Goal: Task Accomplishment & Management: Complete application form

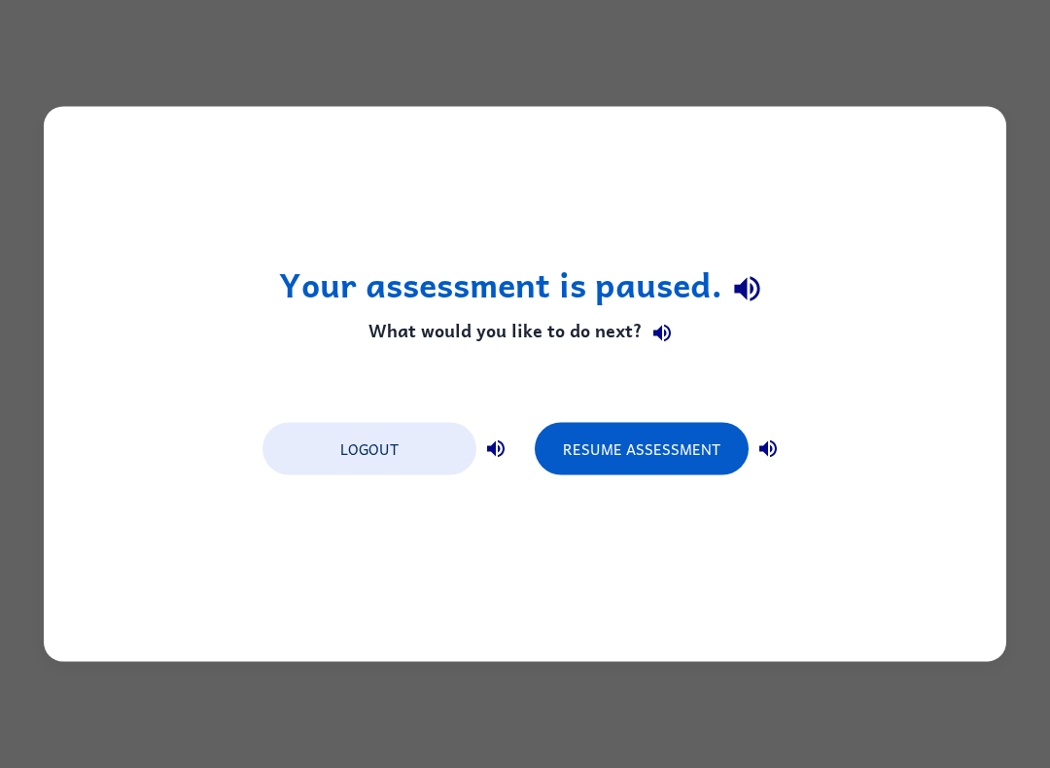
scroll to position [-7, 0]
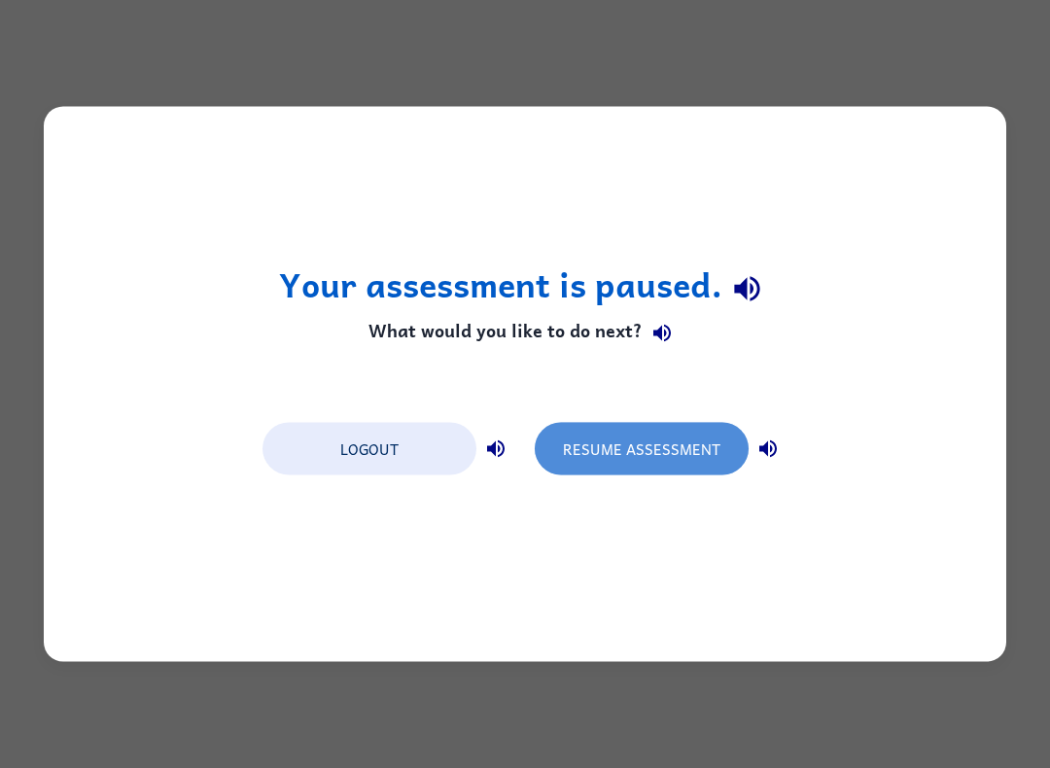
click at [714, 433] on button "Resume Assessment" at bounding box center [642, 449] width 214 height 53
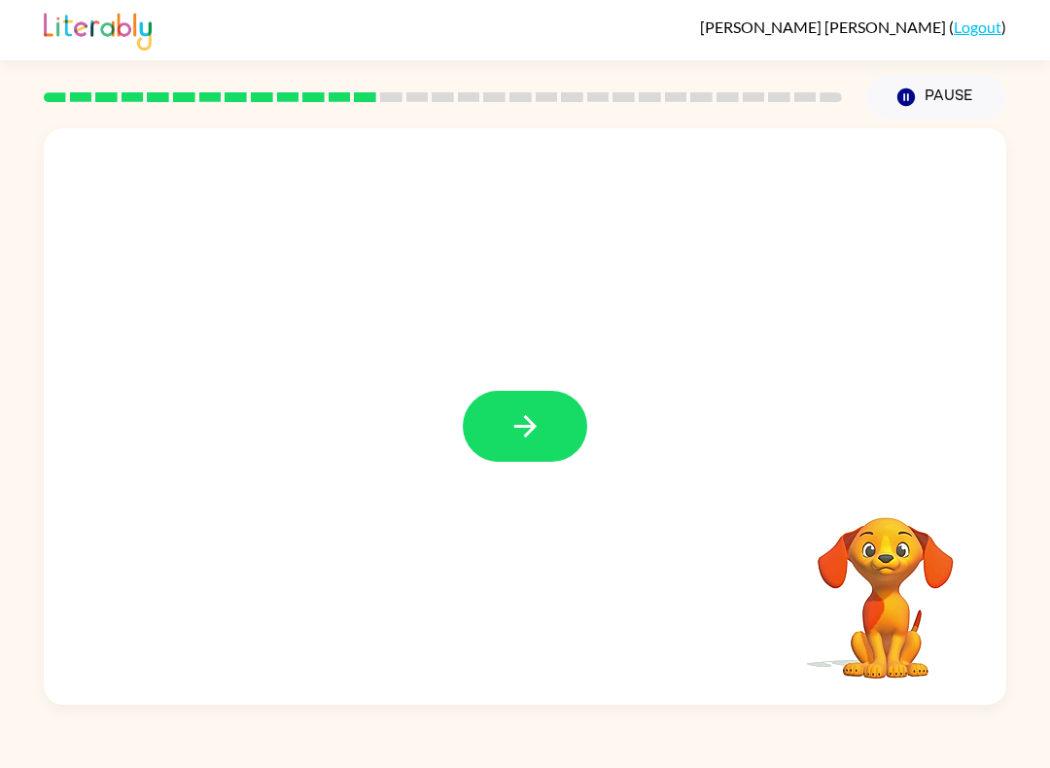
click at [547, 452] on button "button" at bounding box center [525, 426] width 124 height 71
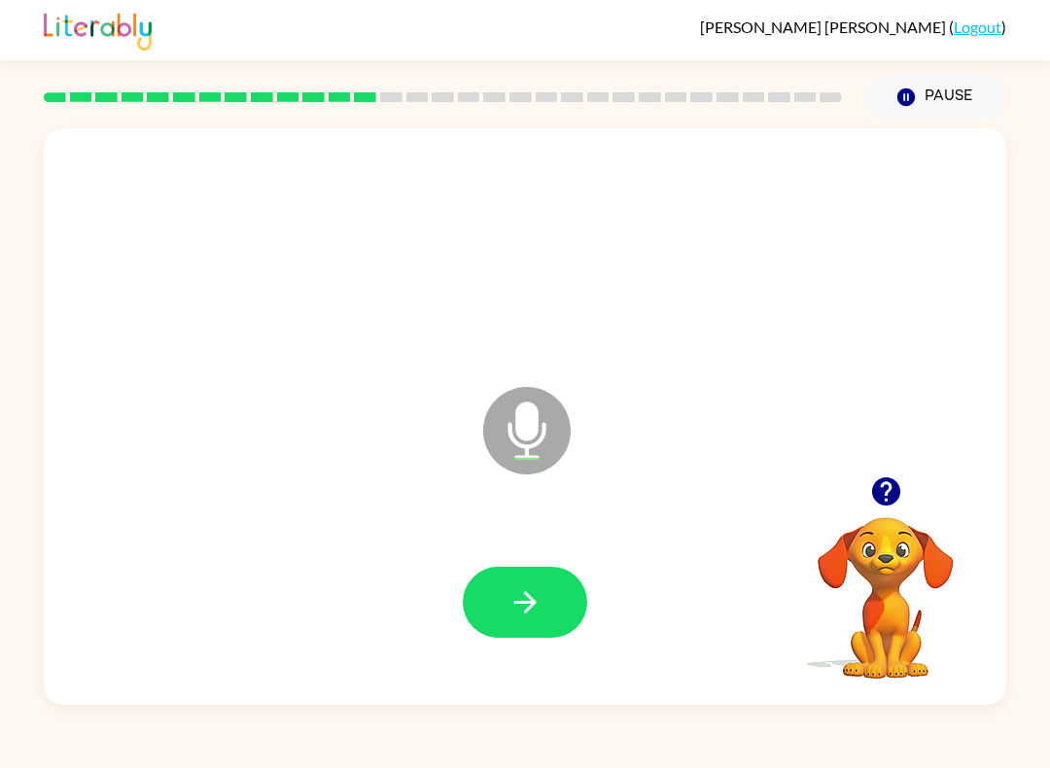
click at [551, 602] on button "button" at bounding box center [525, 602] width 124 height 71
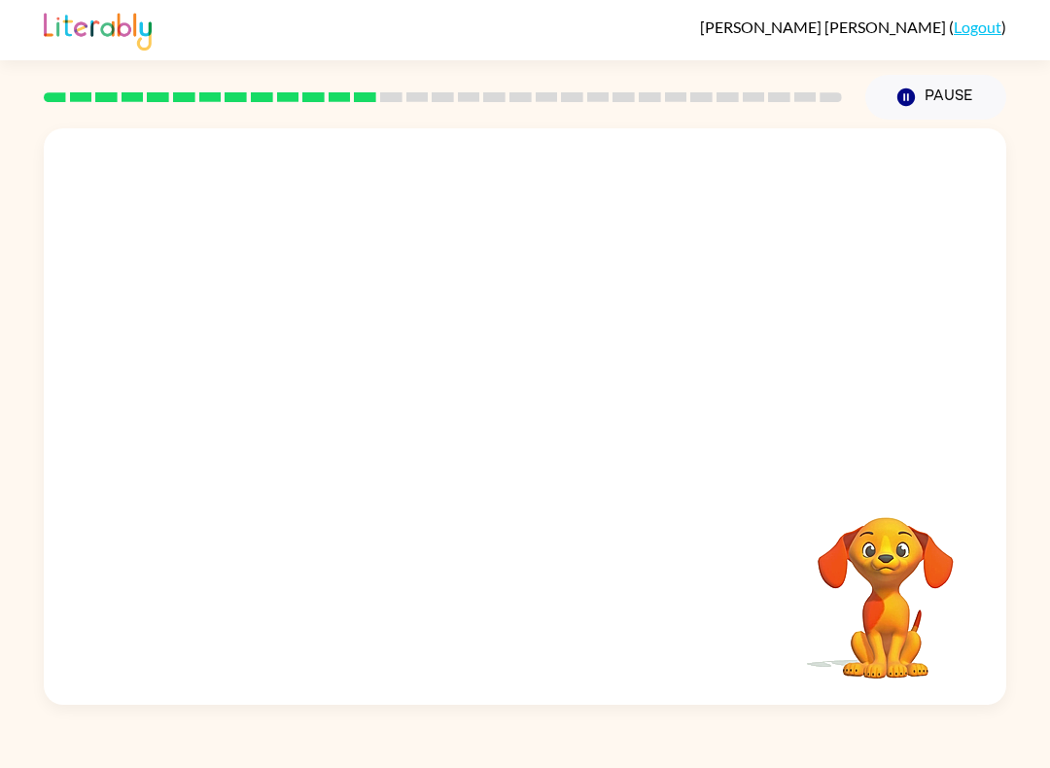
click at [599, 592] on div at bounding box center [525, 602] width 924 height 166
click at [598, 591] on div at bounding box center [525, 602] width 924 height 166
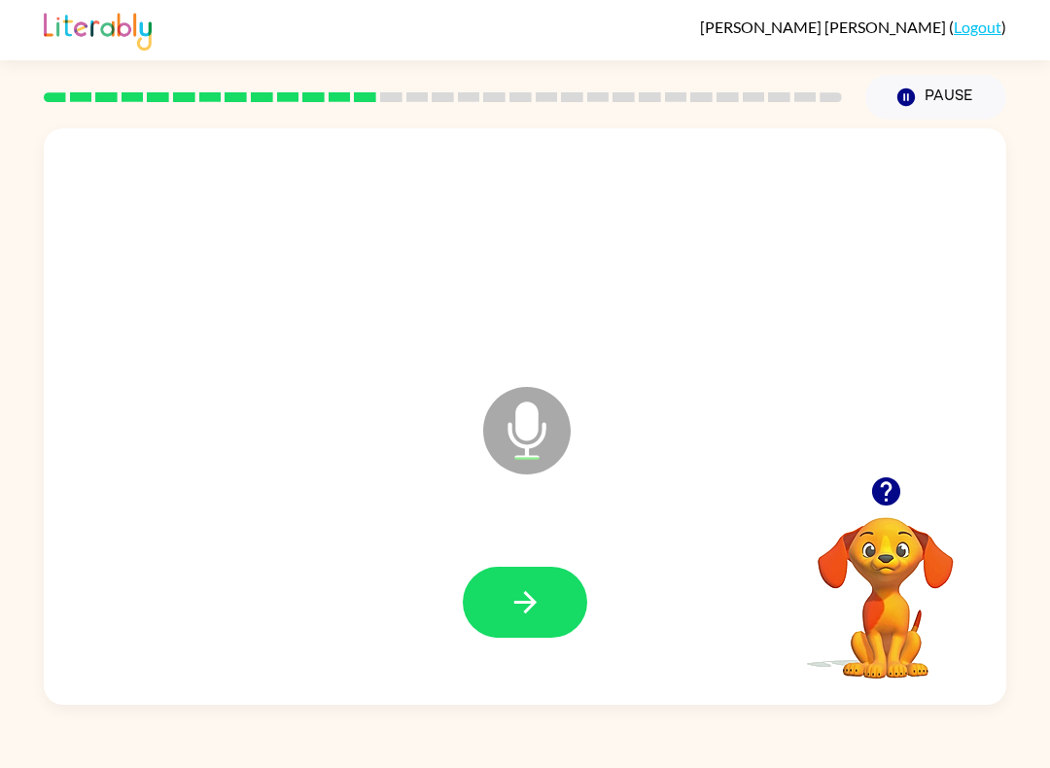
click at [621, 672] on div at bounding box center [525, 602] width 924 height 166
click at [558, 607] on button "button" at bounding box center [525, 602] width 124 height 71
click at [561, 608] on button "button" at bounding box center [525, 602] width 124 height 71
click at [541, 605] on icon "button" at bounding box center [526, 603] width 34 height 34
click at [896, 514] on button "button" at bounding box center [887, 492] width 50 height 50
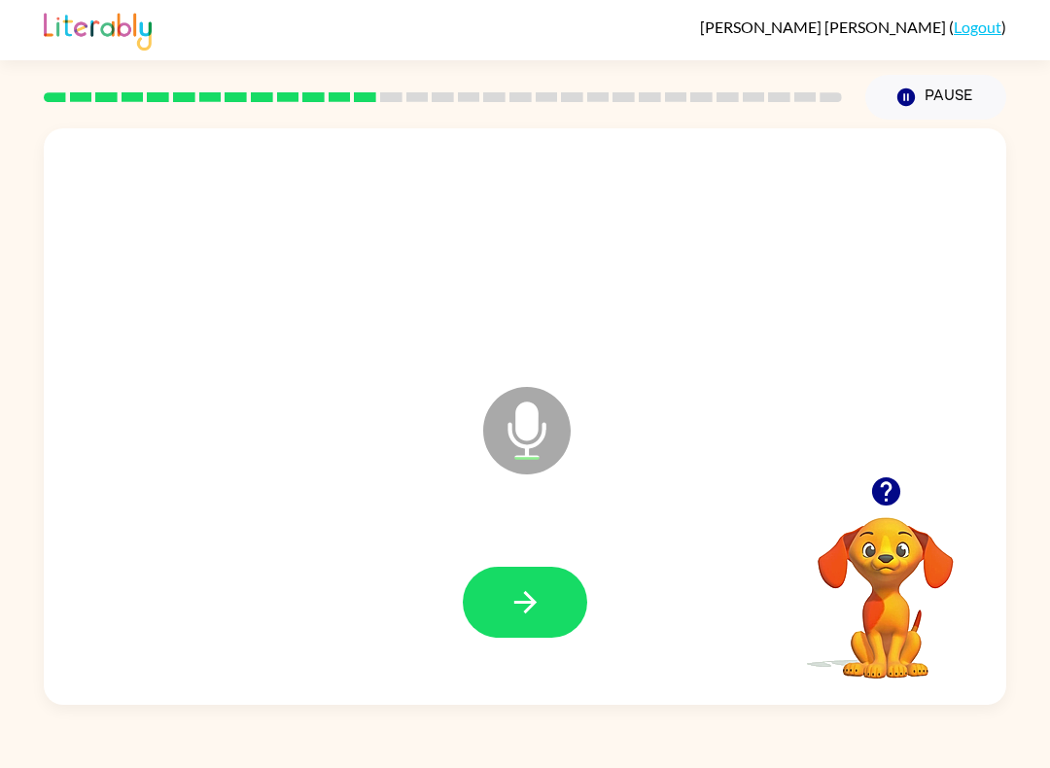
click at [858, 516] on div at bounding box center [886, 492] width 195 height 50
click at [886, 490] on icon "button" at bounding box center [885, 492] width 28 height 28
click at [539, 617] on icon "button" at bounding box center [526, 603] width 34 height 34
click at [542, 604] on icon "button" at bounding box center [526, 603] width 34 height 34
click at [562, 594] on button "button" at bounding box center [525, 602] width 124 height 71
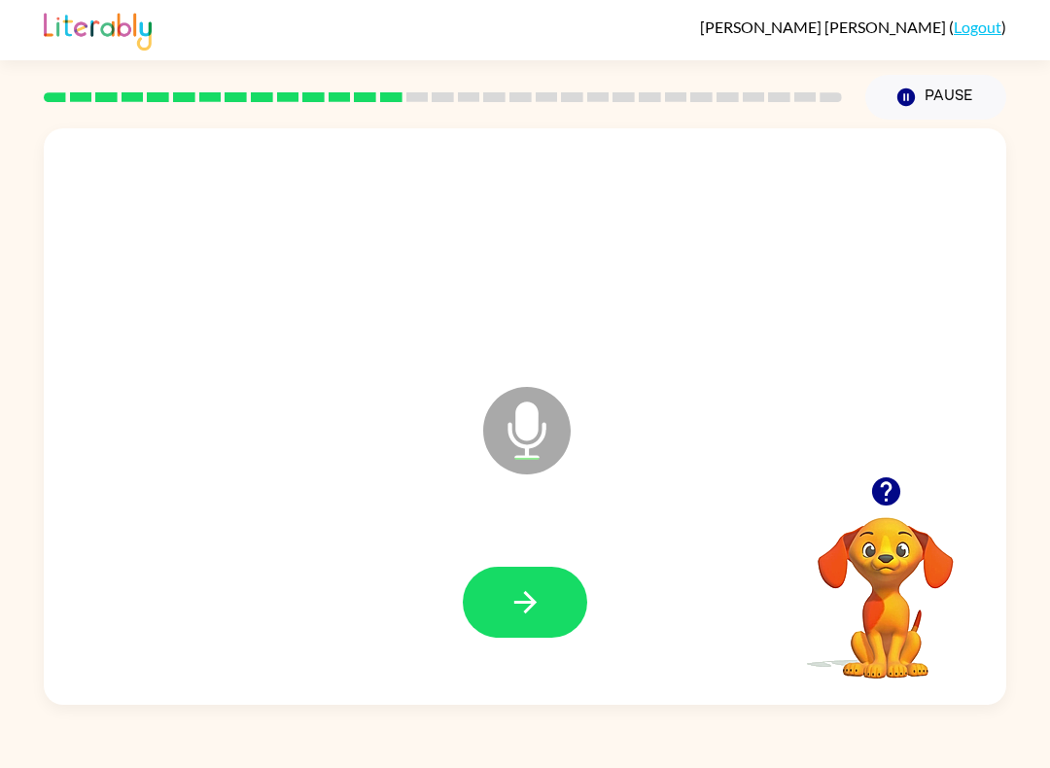
click at [538, 603] on icon "button" at bounding box center [526, 603] width 34 height 34
click at [548, 598] on button "button" at bounding box center [525, 602] width 124 height 71
click at [552, 597] on button "button" at bounding box center [525, 602] width 124 height 71
click at [546, 608] on button "button" at bounding box center [525, 602] width 124 height 71
click at [558, 618] on button "button" at bounding box center [525, 602] width 124 height 71
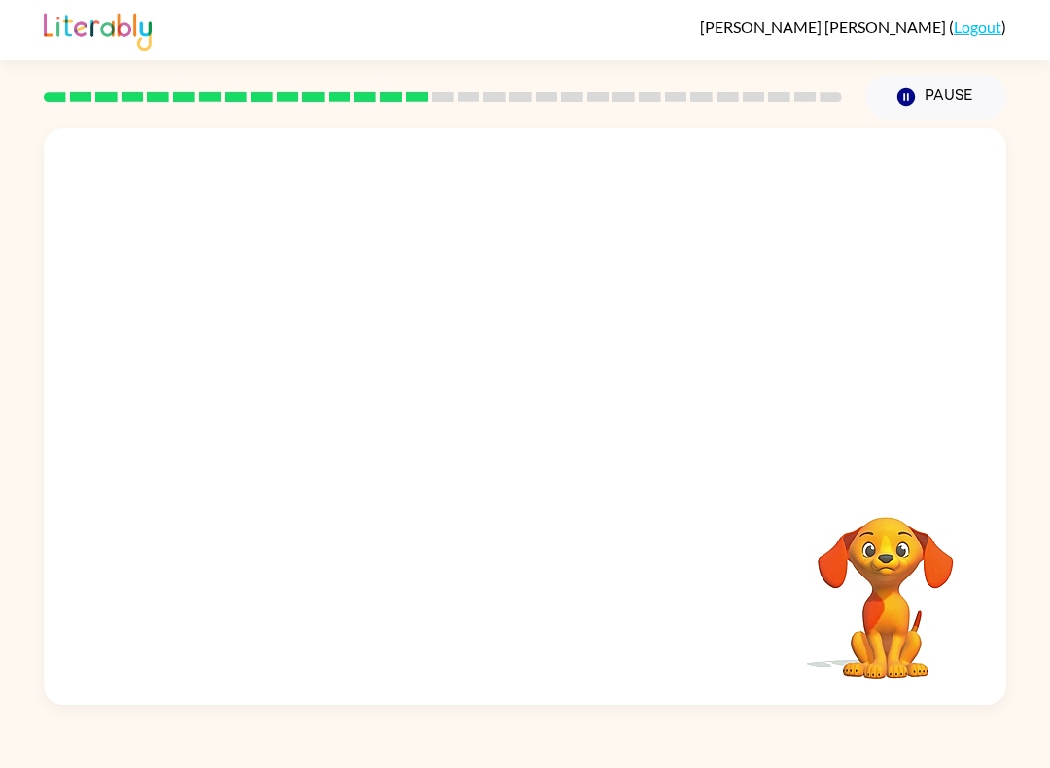
click at [799, 514] on video "Your browser must support playing .mp4 files to use Literably. Please try using…" at bounding box center [886, 584] width 195 height 195
click at [692, 479] on div at bounding box center [525, 426] width 924 height 166
click at [883, 534] on video "Your browser must support playing .mp4 files to use Literably. Please try using…" at bounding box center [886, 584] width 195 height 195
click at [893, 572] on video "Your browser must support playing .mp4 files to use Literably. Please try using…" at bounding box center [886, 584] width 195 height 195
click at [906, 541] on video "Your browser must support playing .mp4 files to use Literably. Please try using…" at bounding box center [886, 584] width 195 height 195
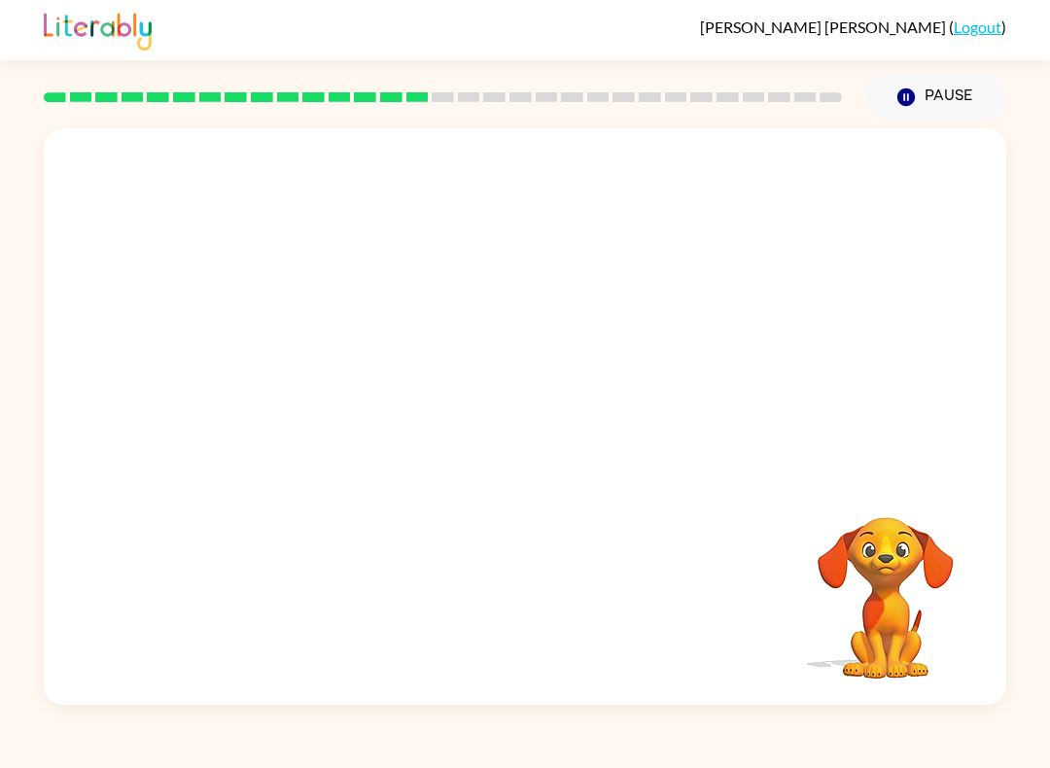
click at [923, 18] on span "Ella Jennings" at bounding box center [824, 27] width 249 height 18
click at [929, 22] on span "Ella Jennings" at bounding box center [824, 27] width 249 height 18
click at [985, 20] on link "Logout" at bounding box center [978, 27] width 48 height 18
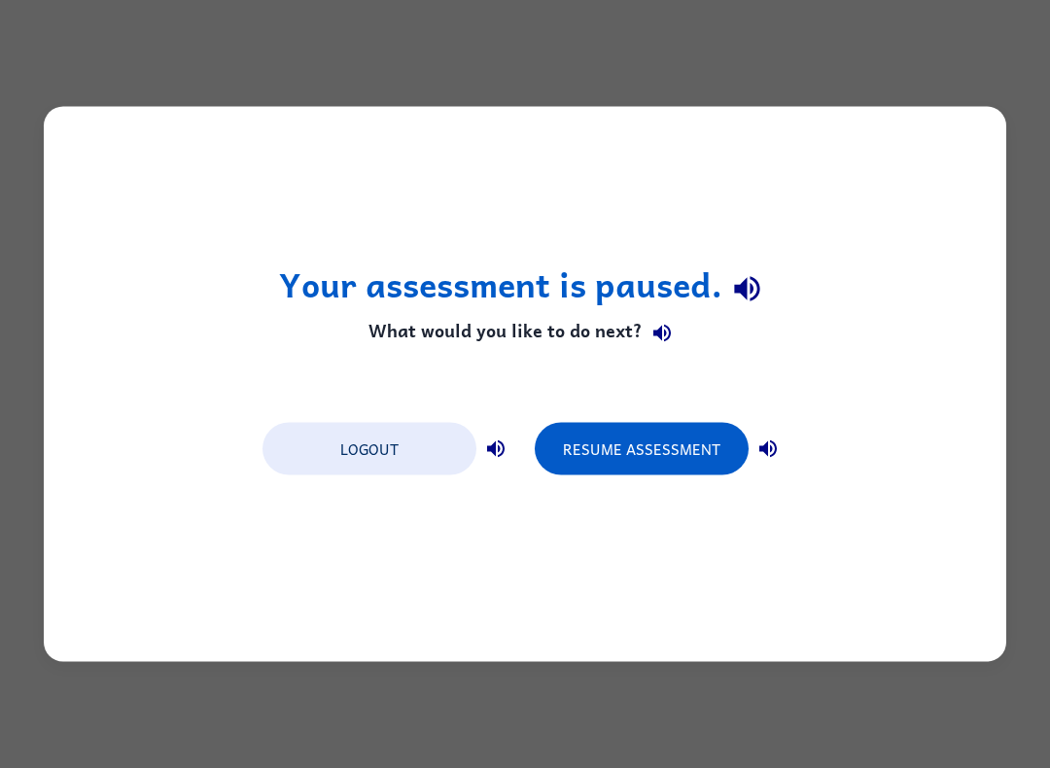
click at [718, 433] on button "Resume Assessment" at bounding box center [642, 449] width 214 height 53
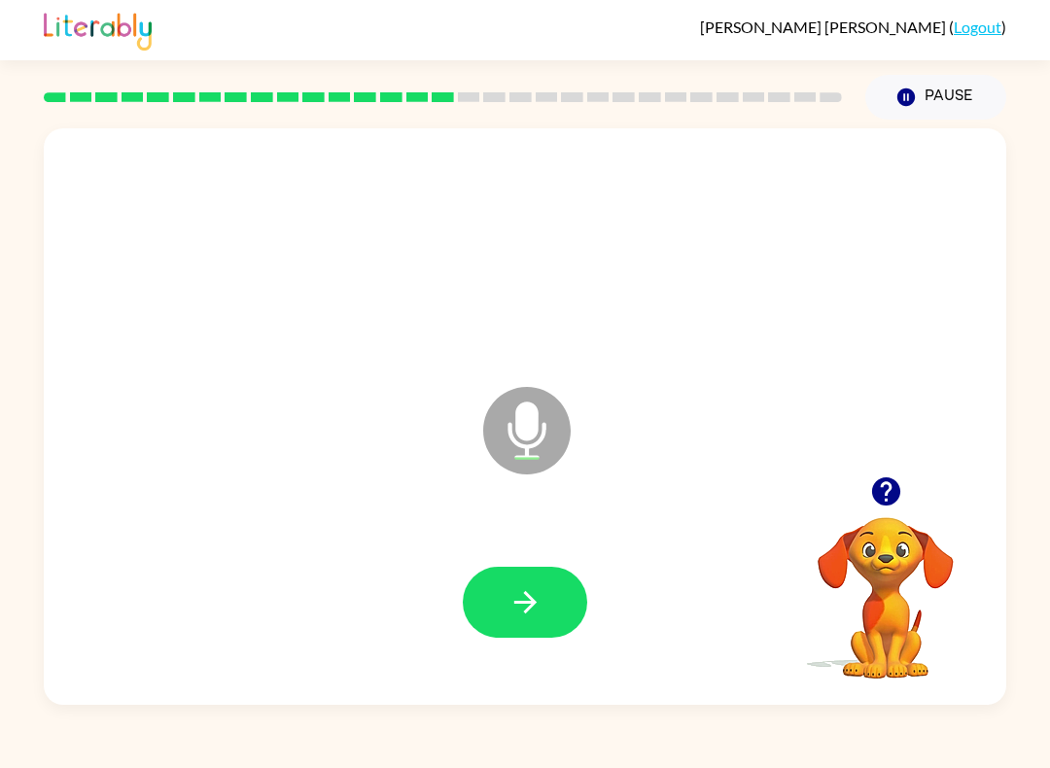
click at [536, 440] on icon at bounding box center [527, 431] width 88 height 88
click at [547, 448] on icon at bounding box center [527, 431] width 88 height 88
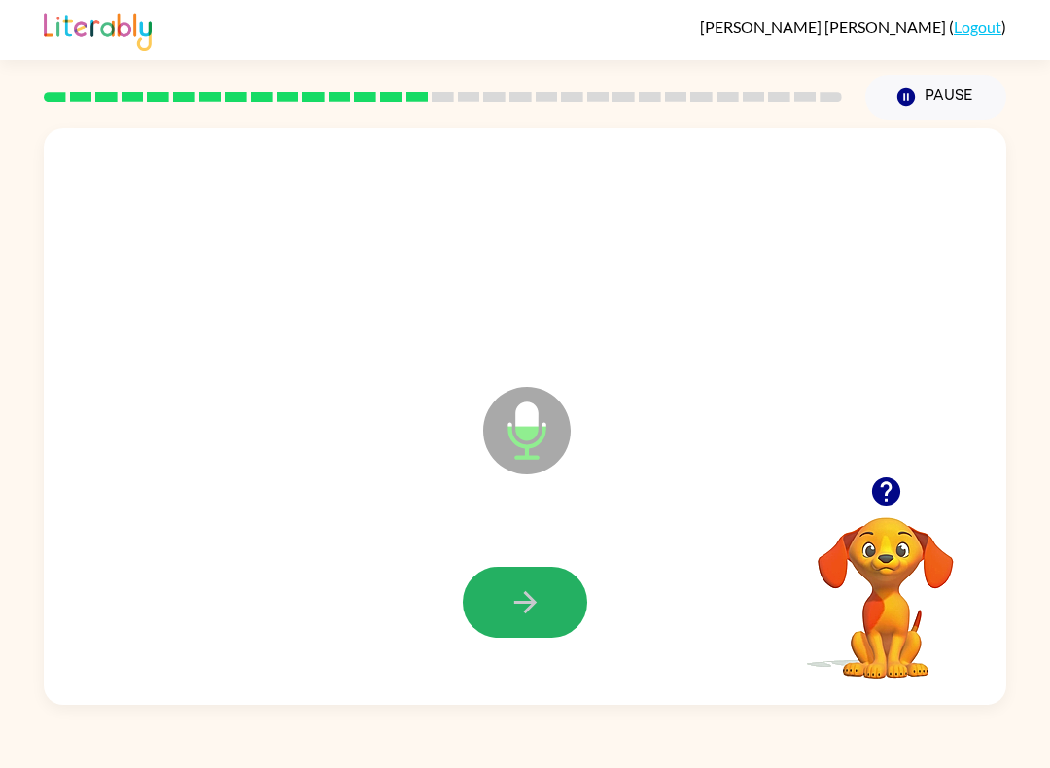
click at [563, 592] on button "button" at bounding box center [525, 602] width 124 height 71
click at [543, 610] on button "button" at bounding box center [525, 602] width 124 height 71
click at [535, 615] on icon "button" at bounding box center [526, 603] width 34 height 34
click at [538, 615] on icon "button" at bounding box center [526, 603] width 34 height 34
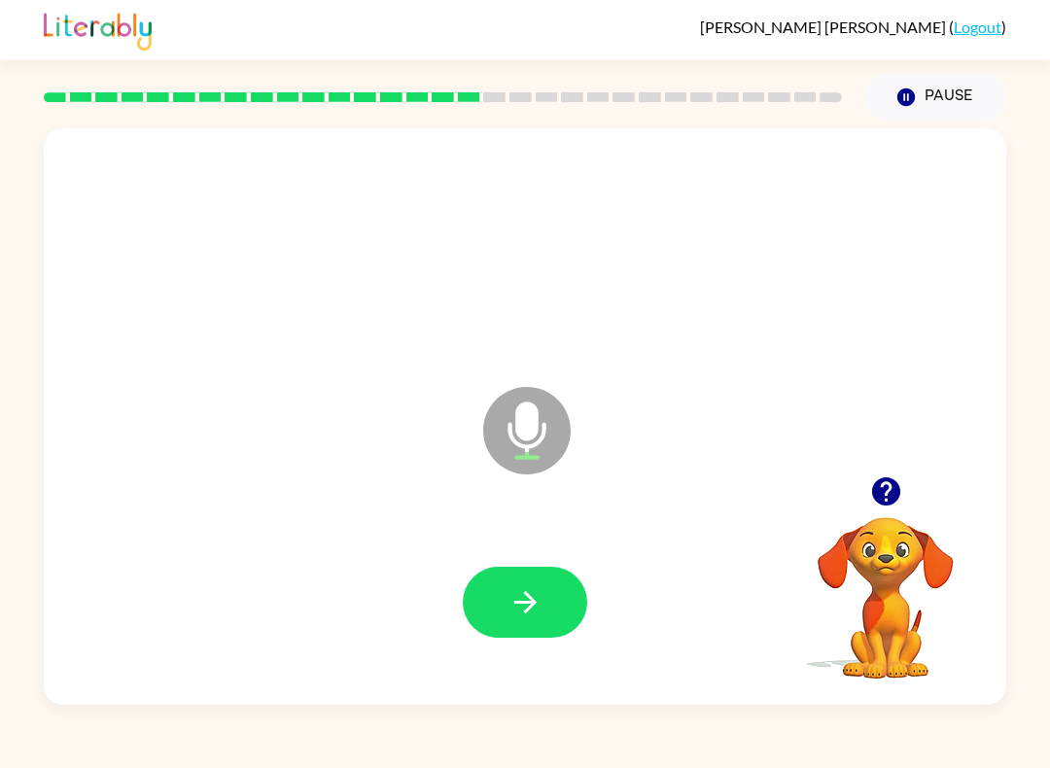
click at [539, 625] on button "button" at bounding box center [525, 602] width 124 height 71
click at [547, 592] on button "button" at bounding box center [525, 602] width 124 height 71
click at [559, 621] on button "button" at bounding box center [525, 602] width 124 height 71
click at [559, 601] on button "button" at bounding box center [525, 602] width 124 height 71
click at [560, 602] on button "button" at bounding box center [525, 602] width 124 height 71
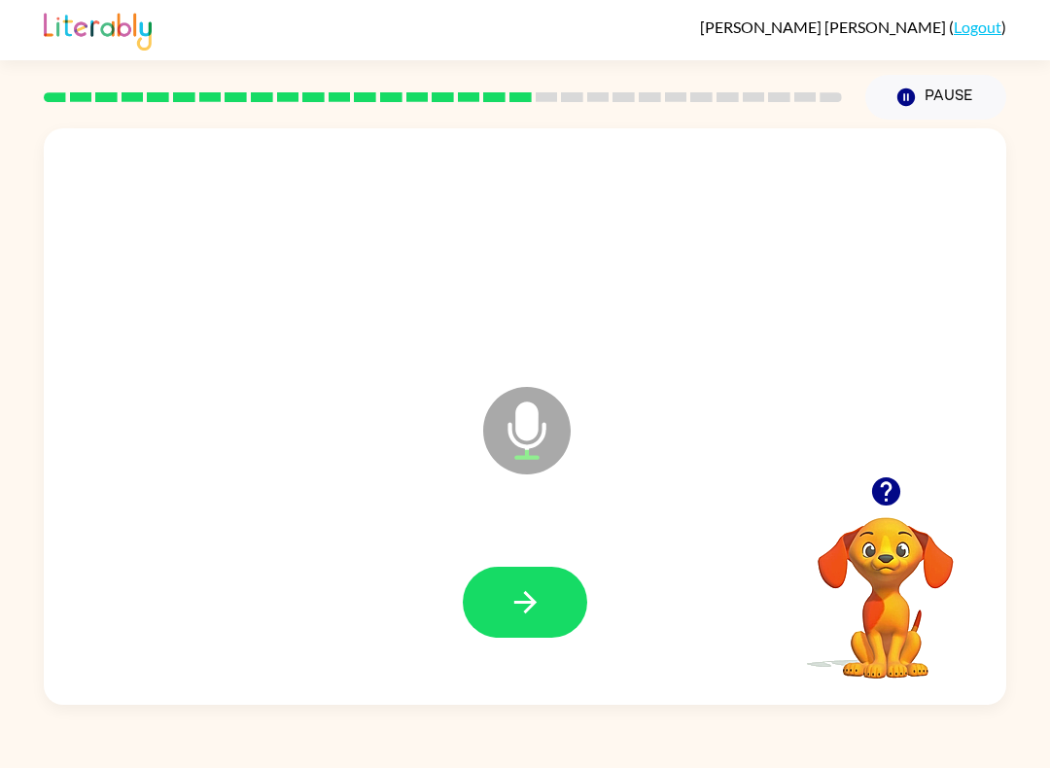
click at [558, 627] on button "button" at bounding box center [525, 602] width 124 height 71
click at [543, 603] on button "button" at bounding box center [525, 602] width 124 height 71
click at [549, 606] on button "button" at bounding box center [525, 602] width 124 height 71
click at [549, 611] on button "button" at bounding box center [525, 602] width 124 height 71
click at [558, 603] on button "button" at bounding box center [525, 602] width 124 height 71
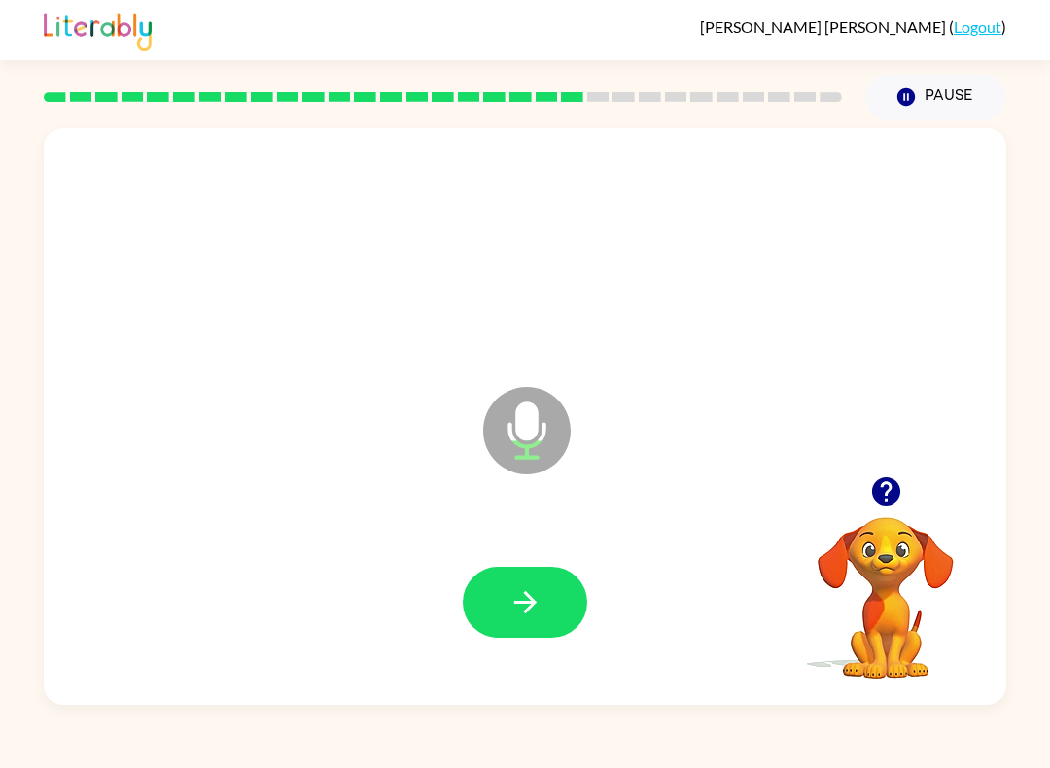
click at [536, 609] on icon "button" at bounding box center [526, 603] width 34 height 34
click at [905, 479] on button "button" at bounding box center [887, 492] width 50 height 50
click at [550, 595] on button "button" at bounding box center [525, 602] width 124 height 71
click at [565, 610] on button "button" at bounding box center [525, 602] width 124 height 71
click at [535, 611] on icon "button" at bounding box center [526, 603] width 34 height 34
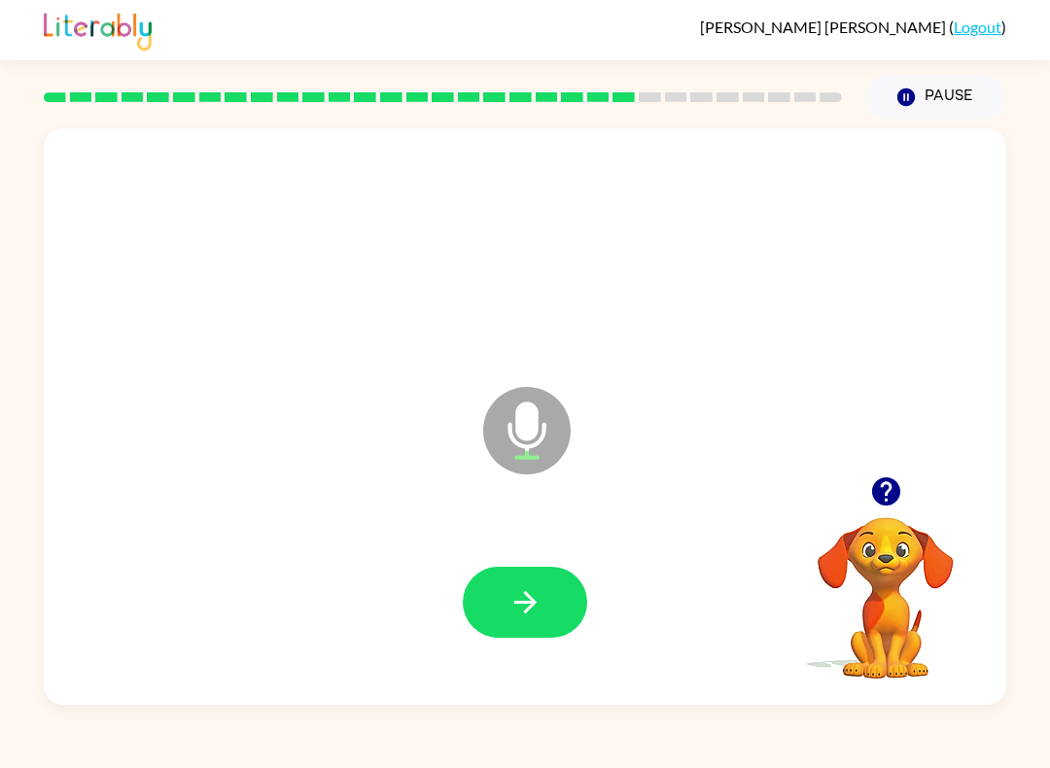
click at [546, 616] on button "button" at bounding box center [525, 602] width 124 height 71
click at [562, 615] on button "button" at bounding box center [525, 602] width 124 height 71
click at [534, 630] on button "button" at bounding box center [525, 602] width 124 height 71
click at [538, 632] on button "button" at bounding box center [525, 602] width 124 height 71
click at [567, 606] on button "button" at bounding box center [525, 602] width 124 height 71
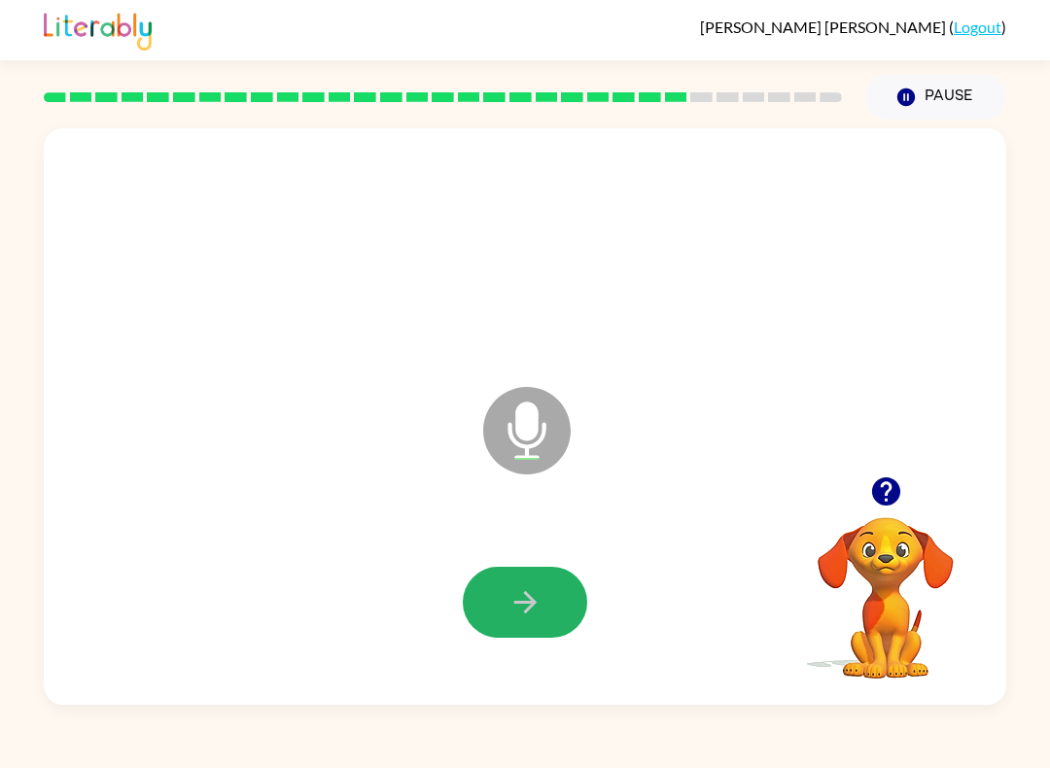
click at [553, 590] on button "button" at bounding box center [525, 602] width 124 height 71
click at [557, 594] on button "button" at bounding box center [525, 602] width 124 height 71
click at [548, 603] on button "button" at bounding box center [525, 602] width 124 height 71
click at [544, 618] on button "button" at bounding box center [525, 602] width 124 height 71
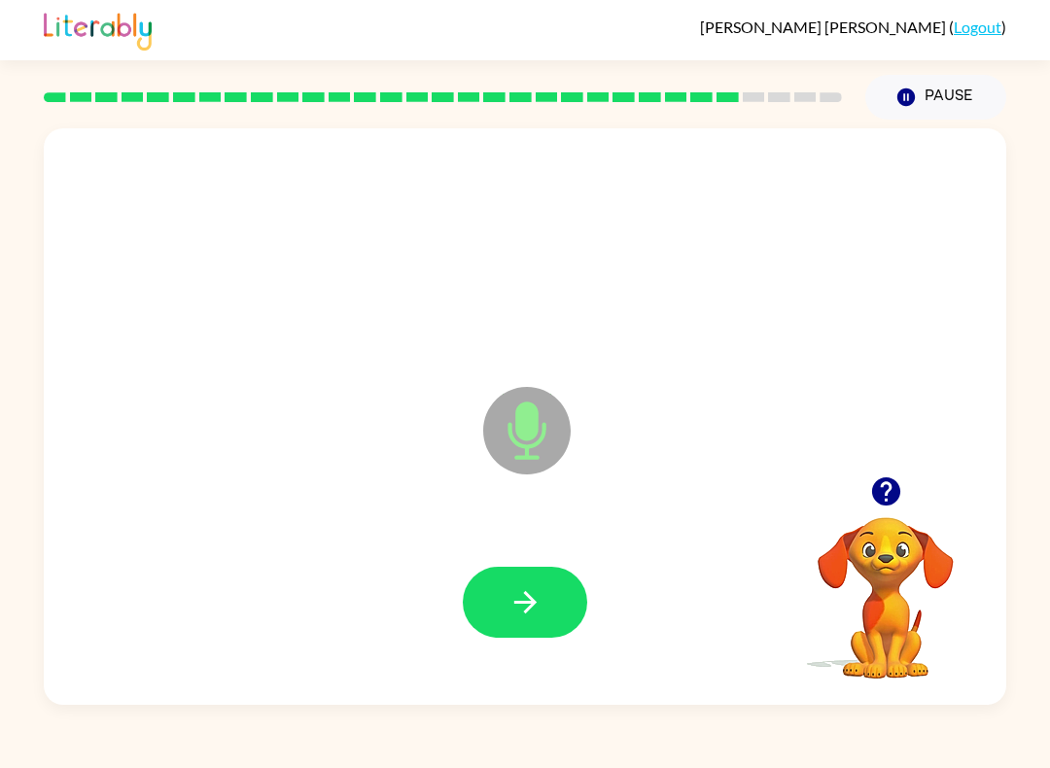
click at [534, 608] on icon "button" at bounding box center [526, 603] width 34 height 34
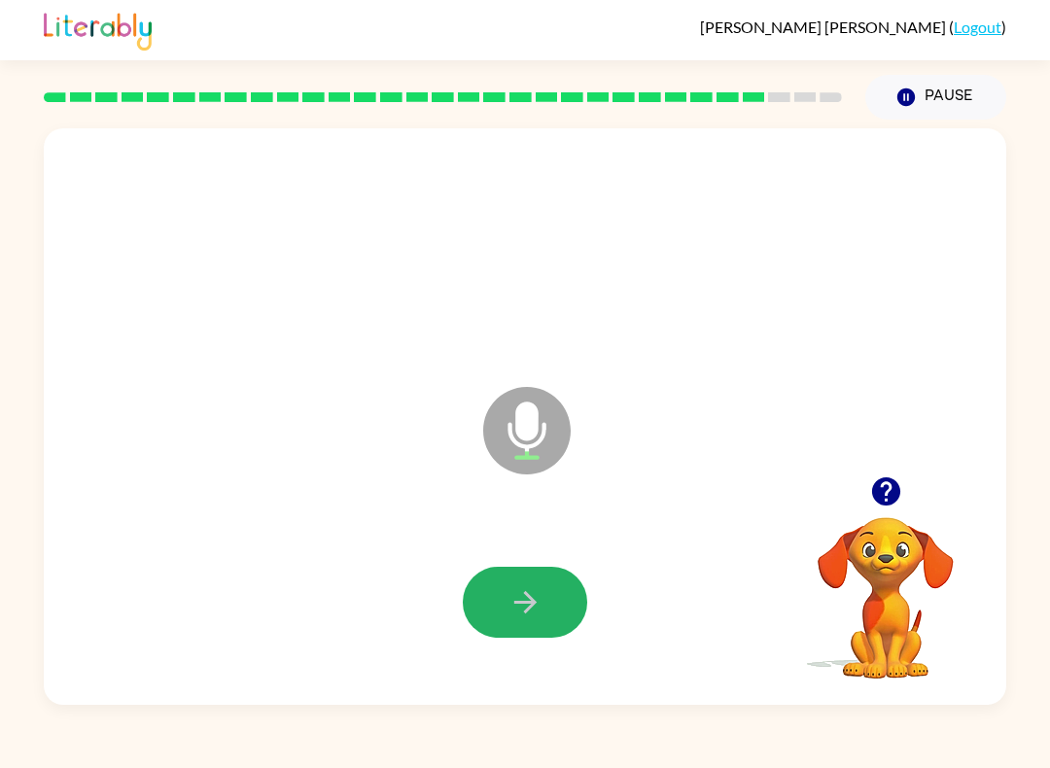
click at [540, 609] on icon "button" at bounding box center [526, 603] width 34 height 34
click at [535, 609] on icon "button" at bounding box center [526, 603] width 34 height 34
click at [531, 606] on icon "button" at bounding box center [525, 602] width 22 height 22
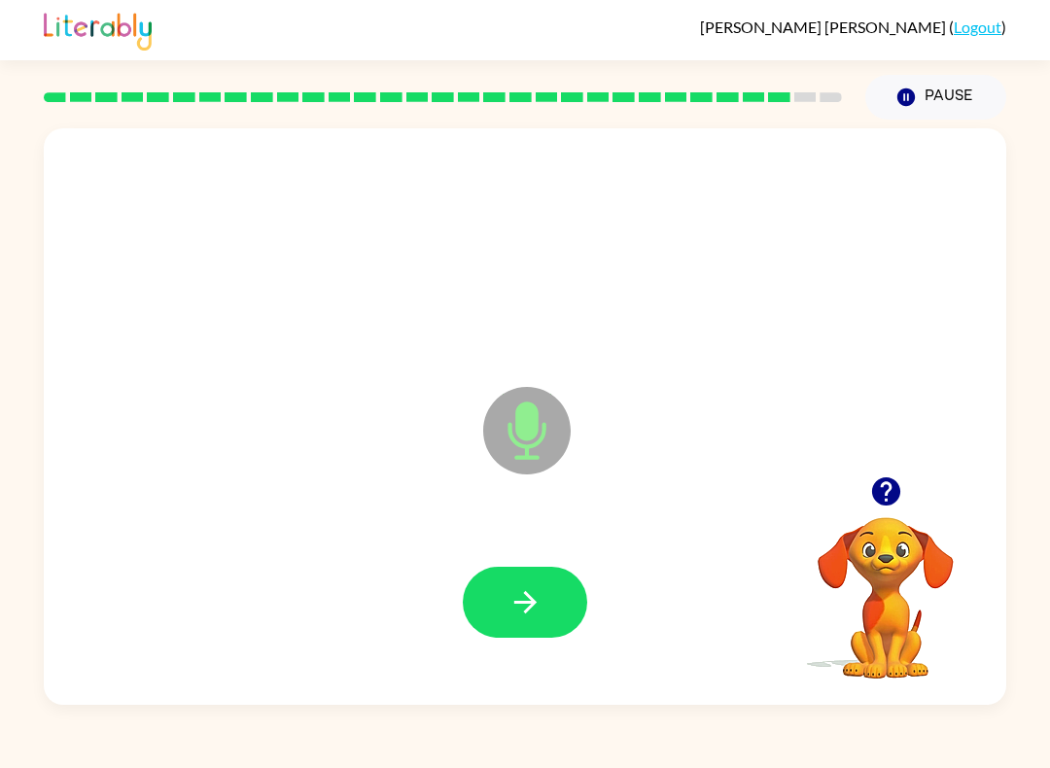
click at [538, 612] on icon "button" at bounding box center [526, 603] width 34 height 34
click at [510, 586] on button "button" at bounding box center [525, 602] width 124 height 71
click at [560, 597] on button "button" at bounding box center [525, 602] width 124 height 71
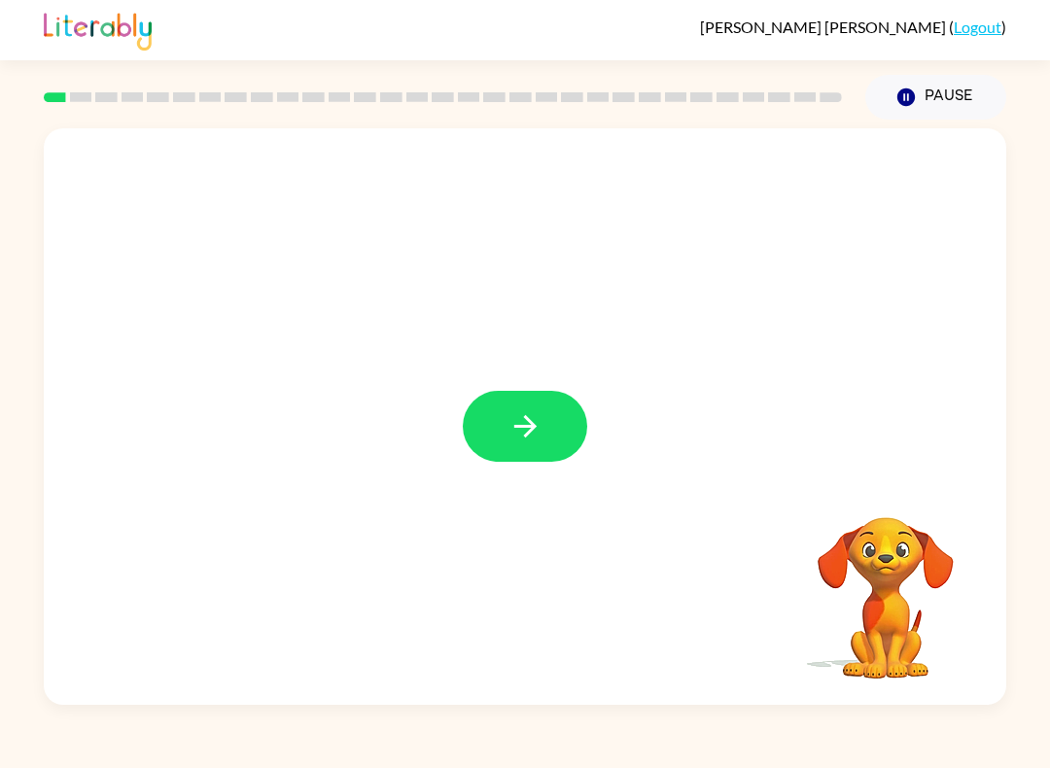
click at [538, 414] on icon "button" at bounding box center [526, 426] width 34 height 34
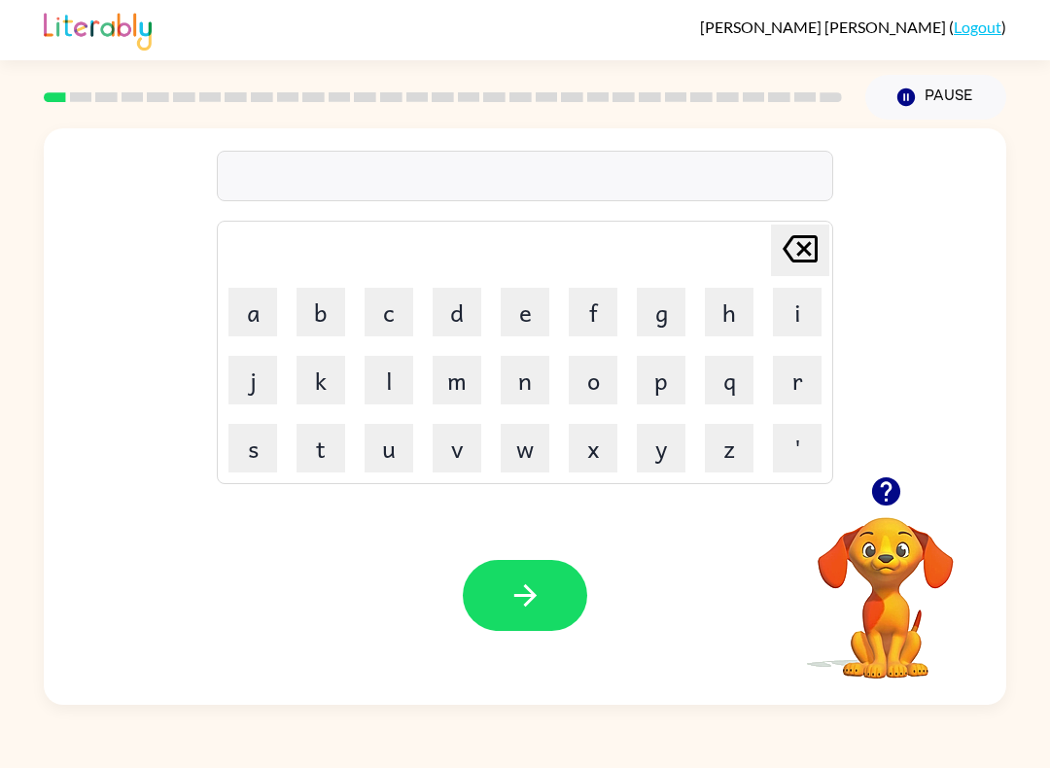
click at [667, 371] on button "p" at bounding box center [661, 380] width 49 height 49
click at [256, 311] on button "a" at bounding box center [253, 312] width 49 height 49
click at [460, 302] on button "d" at bounding box center [457, 312] width 49 height 49
click at [559, 592] on button "button" at bounding box center [525, 595] width 124 height 71
click at [665, 381] on button "p" at bounding box center [661, 380] width 49 height 49
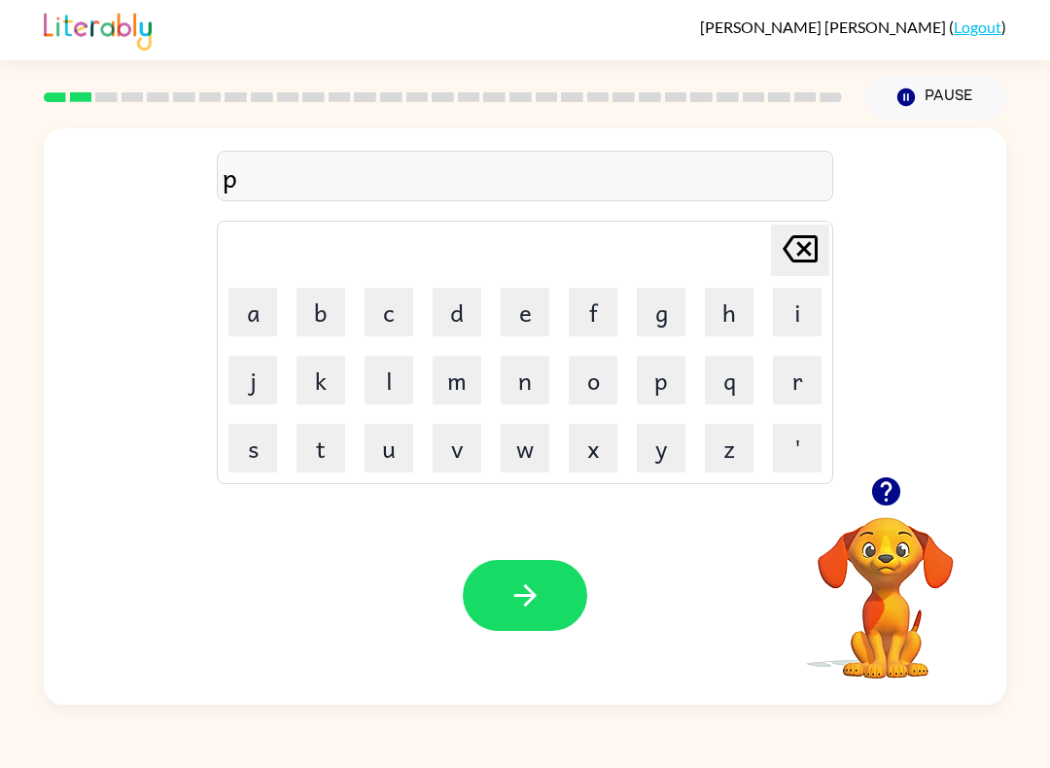
click at [239, 310] on button "a" at bounding box center [253, 312] width 49 height 49
click at [386, 373] on button "l" at bounding box center [389, 380] width 49 height 49
click at [548, 589] on button "button" at bounding box center [525, 595] width 124 height 71
click at [528, 374] on button "n" at bounding box center [525, 380] width 49 height 49
click at [609, 380] on button "o" at bounding box center [593, 380] width 49 height 49
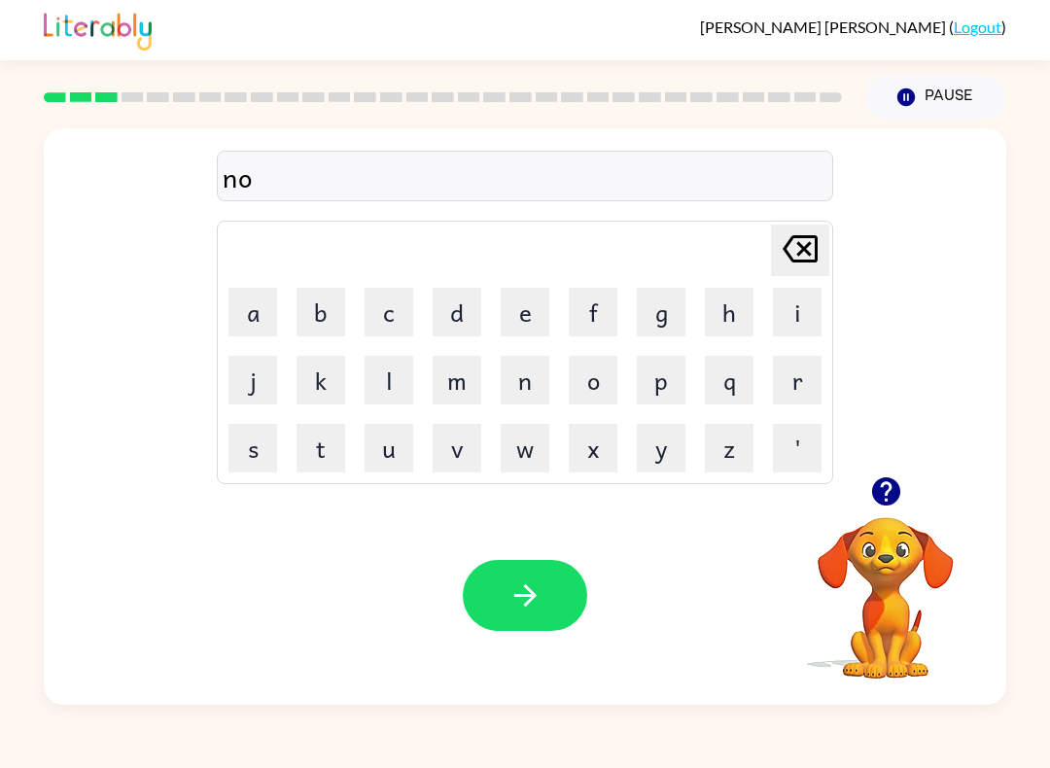
click at [807, 377] on button "r" at bounding box center [797, 380] width 49 height 49
click at [637, 377] on button "p" at bounding box center [661, 380] width 49 height 49
click at [808, 253] on icon at bounding box center [800, 248] width 35 height 27
click at [327, 444] on button "t" at bounding box center [321, 448] width 49 height 49
click at [736, 323] on button "h" at bounding box center [729, 312] width 49 height 49
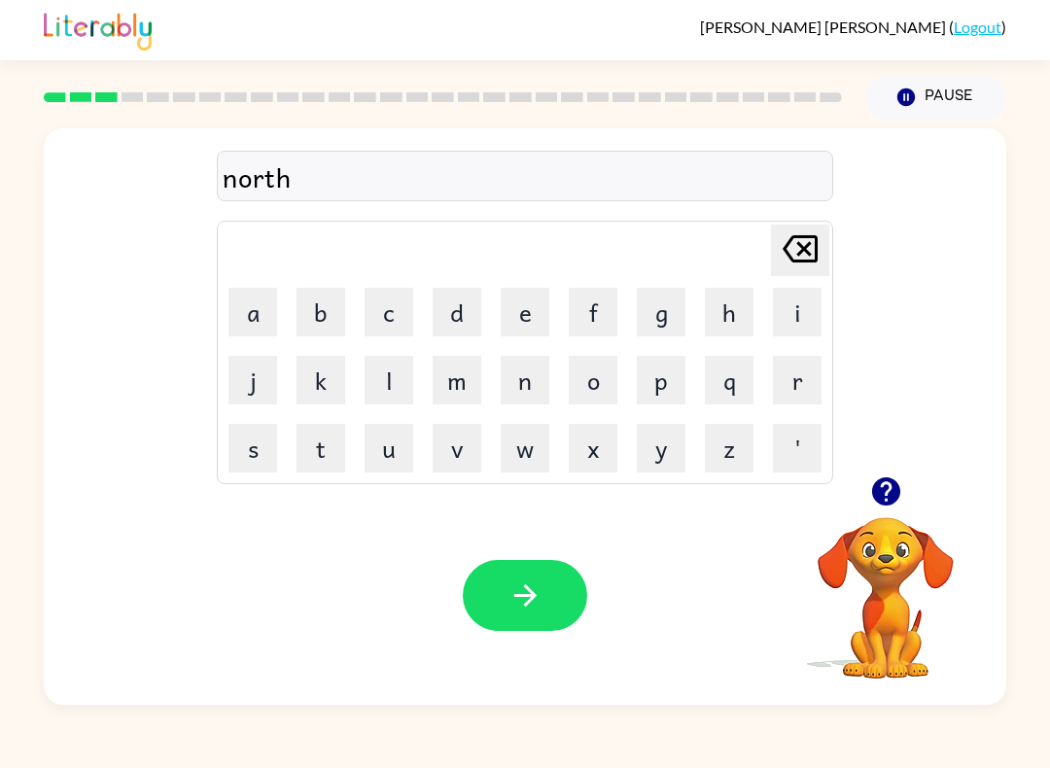
click at [554, 615] on button "button" at bounding box center [525, 595] width 124 height 71
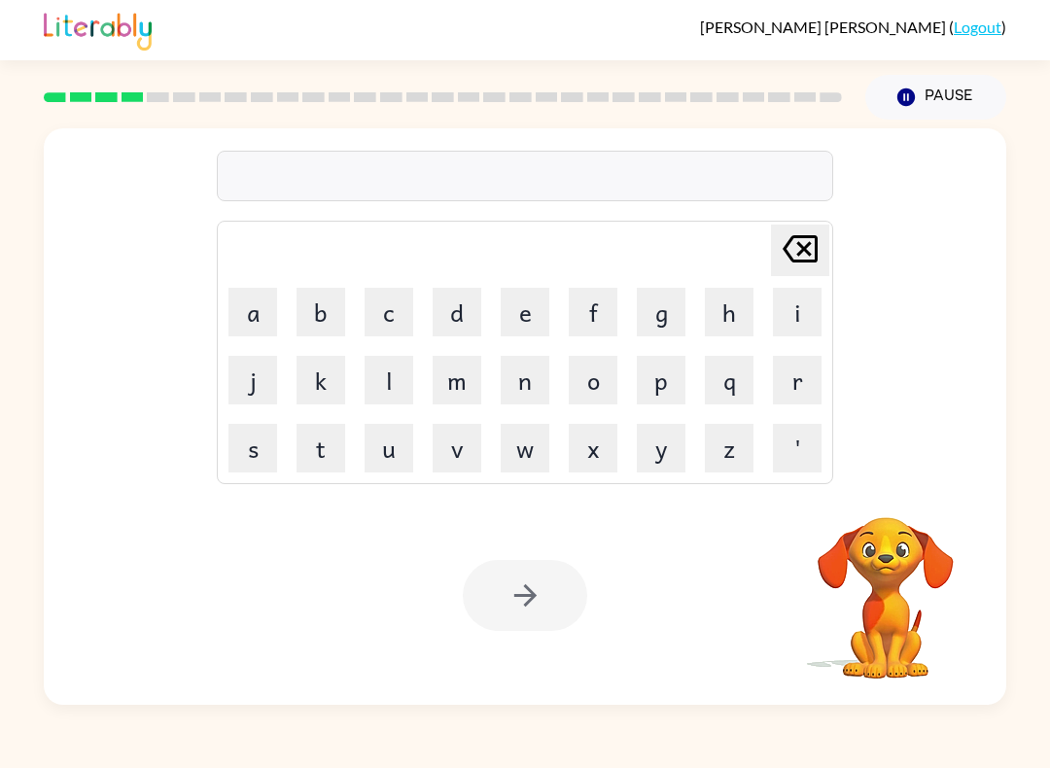
click at [252, 445] on button "s" at bounding box center [253, 448] width 49 height 49
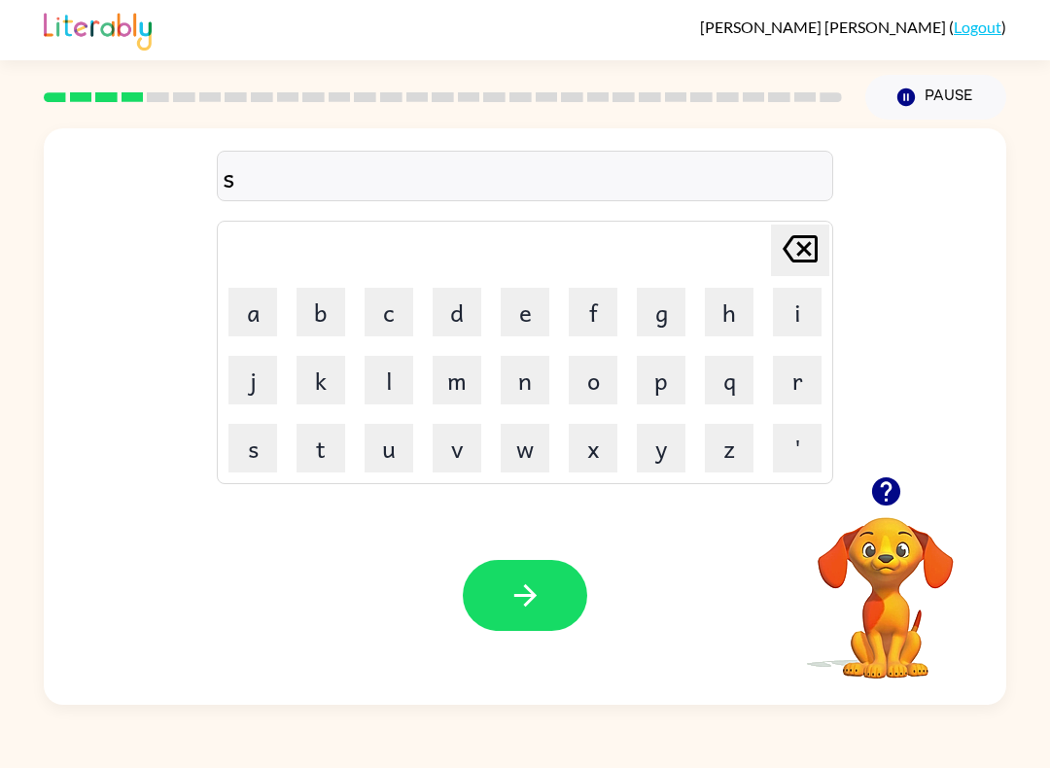
click at [396, 371] on button "l" at bounding box center [389, 380] width 49 height 49
click at [798, 303] on button "i" at bounding box center [797, 312] width 49 height 49
click at [457, 374] on button "m" at bounding box center [457, 380] width 49 height 49
click at [527, 306] on button "e" at bounding box center [525, 312] width 49 height 49
click at [816, 239] on icon at bounding box center [800, 248] width 35 height 27
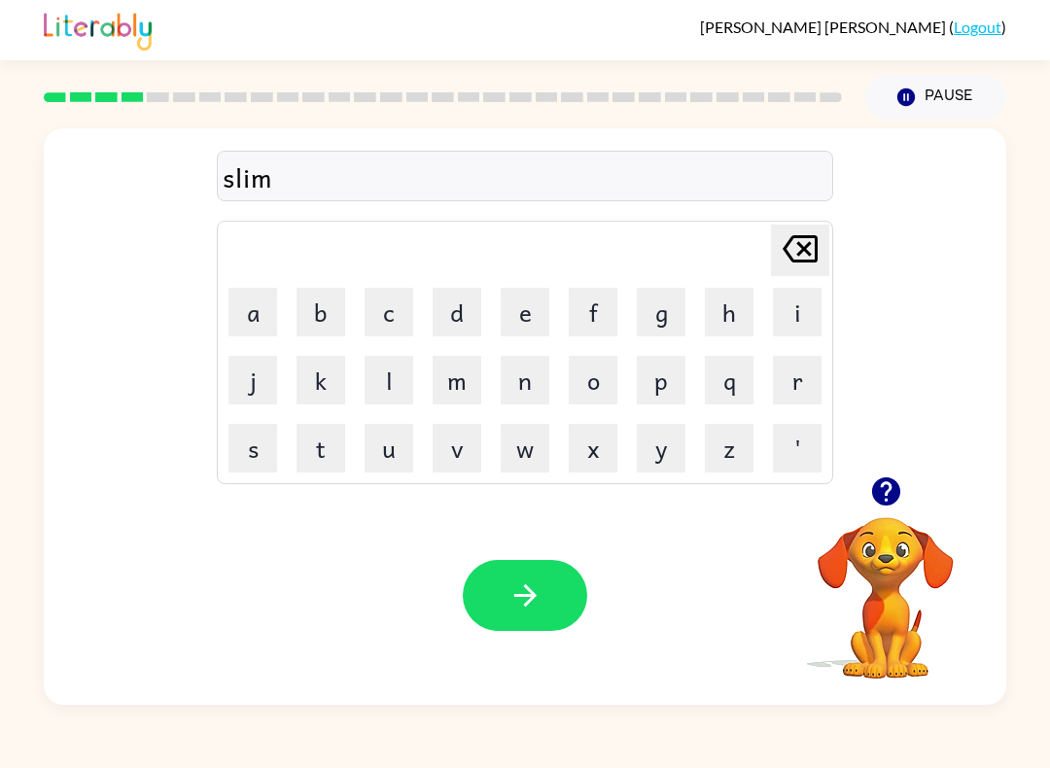
click at [825, 251] on button "Delete Delete last character input" at bounding box center [800, 251] width 58 height 52
click at [463, 373] on button "m" at bounding box center [457, 380] width 49 height 49
click at [586, 636] on div "Your browser must support playing .mp4 files to use Literably. Please try using…" at bounding box center [525, 595] width 963 height 219
click at [583, 585] on button "button" at bounding box center [525, 595] width 124 height 71
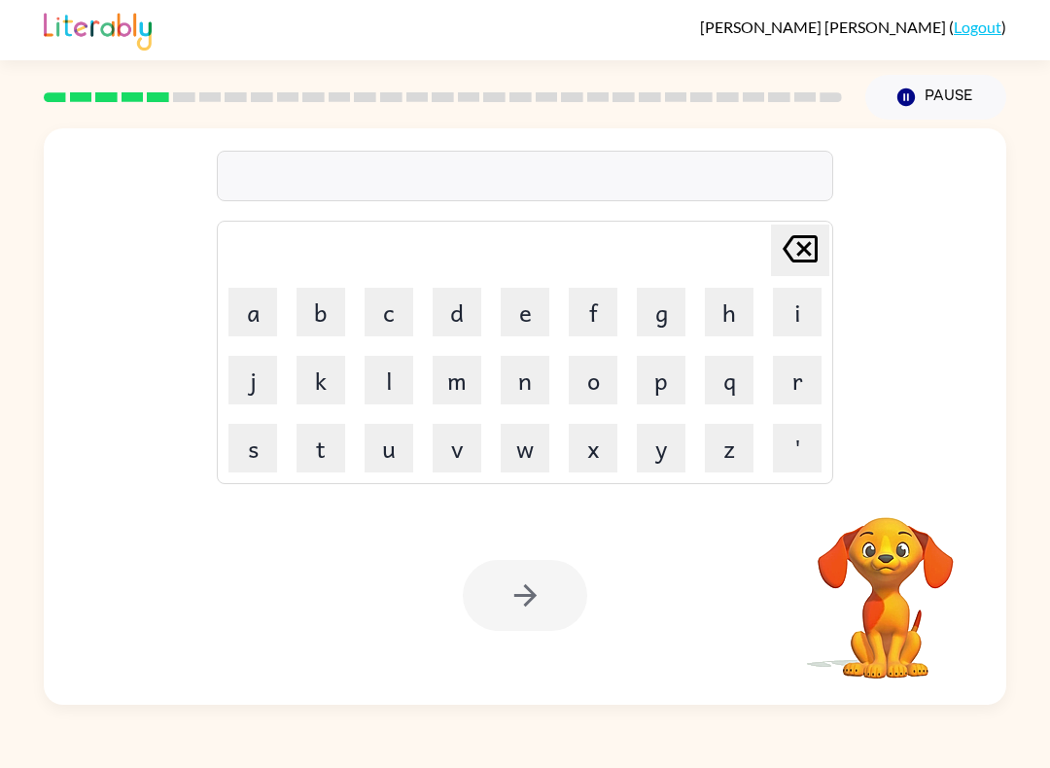
click at [238, 463] on button "s" at bounding box center [253, 448] width 49 height 49
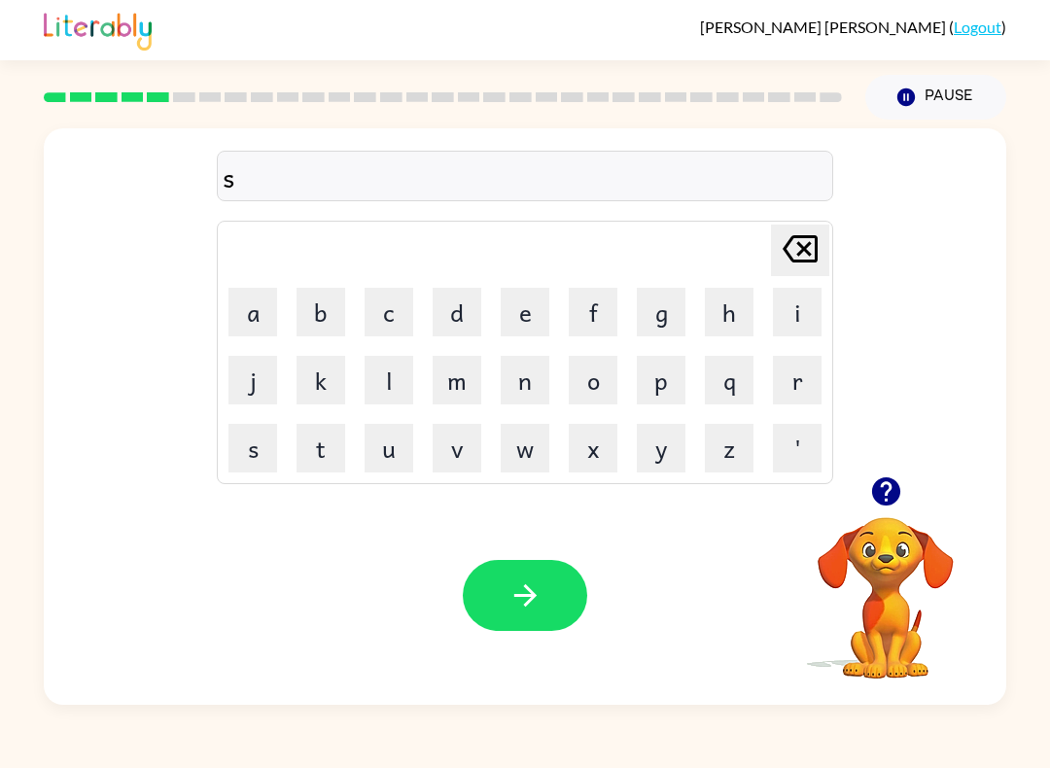
click at [318, 377] on button "k" at bounding box center [321, 380] width 49 height 49
click at [254, 291] on button "a" at bounding box center [253, 312] width 49 height 49
click at [376, 364] on button "l" at bounding box center [389, 380] width 49 height 49
click at [320, 449] on button "t" at bounding box center [321, 448] width 49 height 49
click at [574, 600] on button "button" at bounding box center [525, 595] width 124 height 71
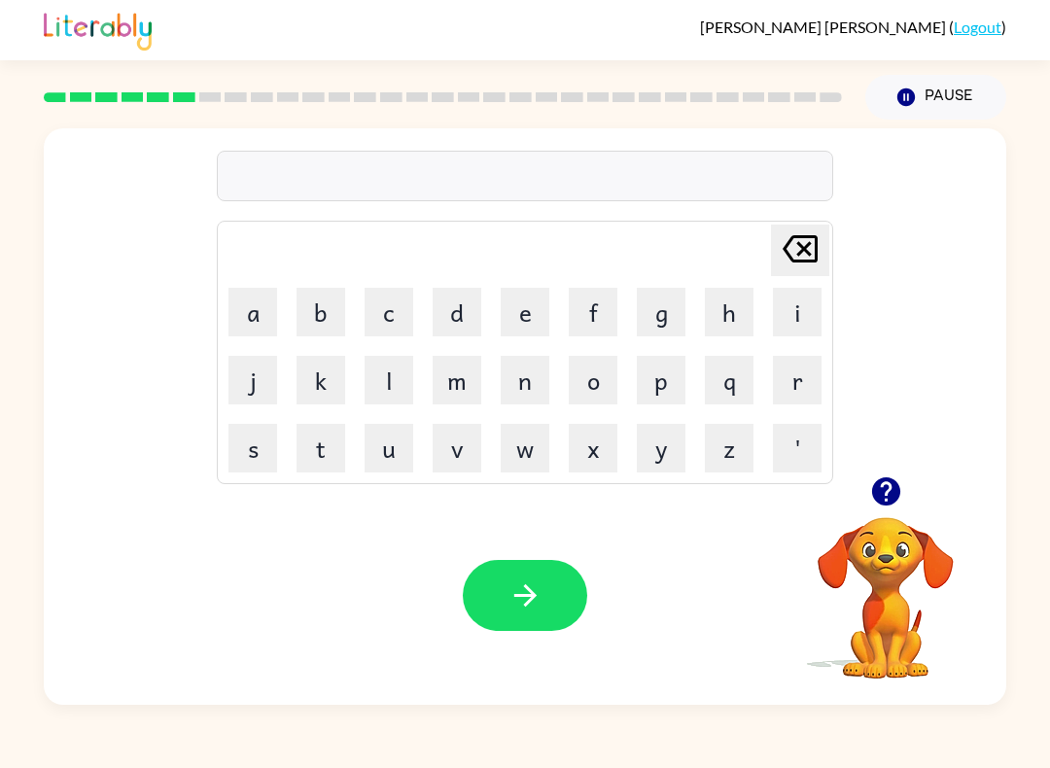
click at [254, 303] on button "a" at bounding box center [253, 312] width 49 height 49
click at [657, 456] on button "y" at bounding box center [661, 448] width 49 height 49
click at [888, 491] on icon "button" at bounding box center [887, 492] width 34 height 34
click at [799, 257] on icon "Delete Delete last character input" at bounding box center [800, 249] width 47 height 47
click at [462, 382] on button "m" at bounding box center [457, 380] width 49 height 49
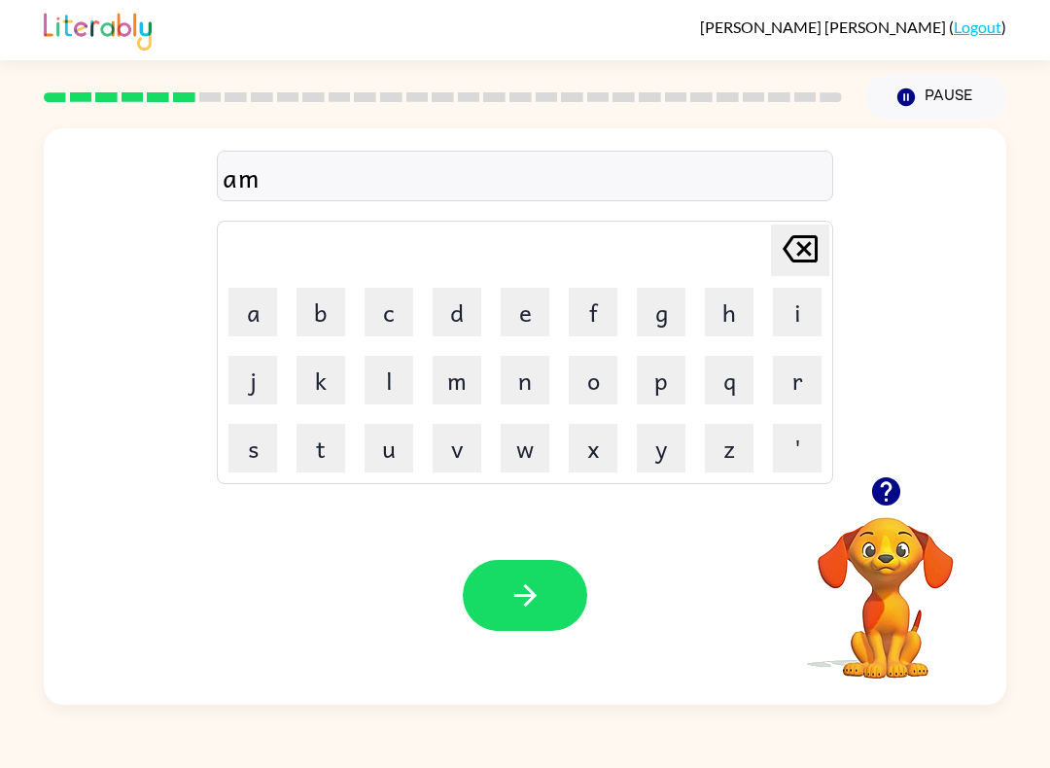
click at [373, 438] on button "u" at bounding box center [389, 448] width 49 height 49
click at [586, 593] on button "button" at bounding box center [525, 595] width 124 height 71
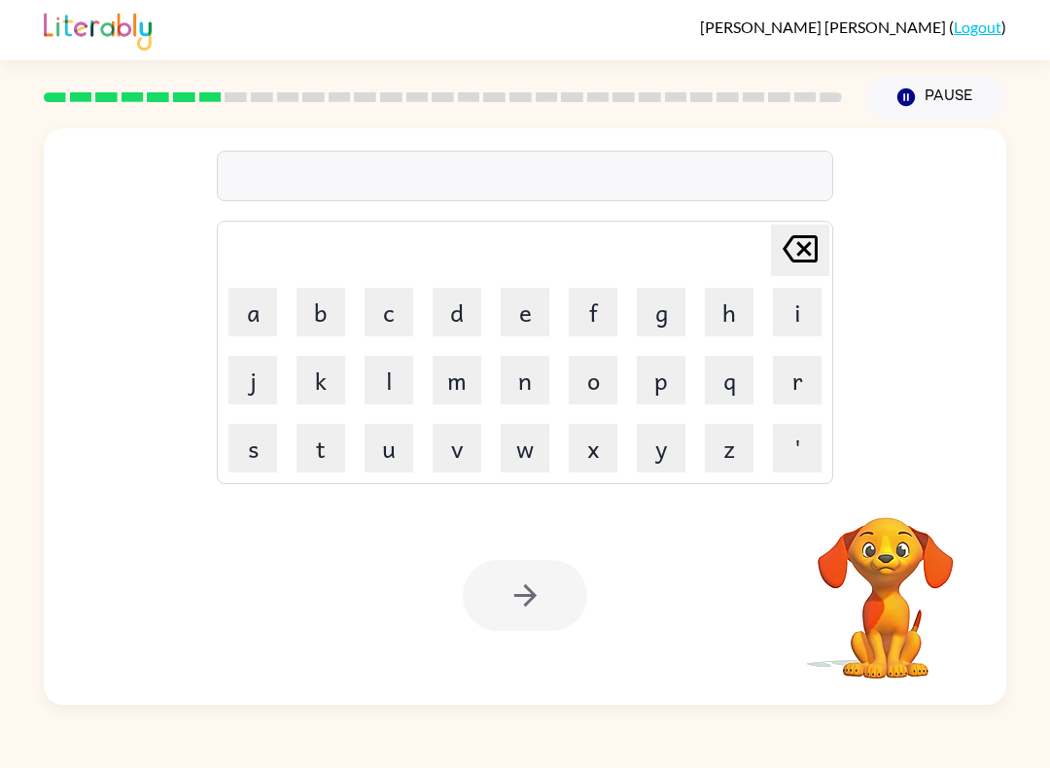
click at [265, 454] on button "s" at bounding box center [253, 448] width 49 height 49
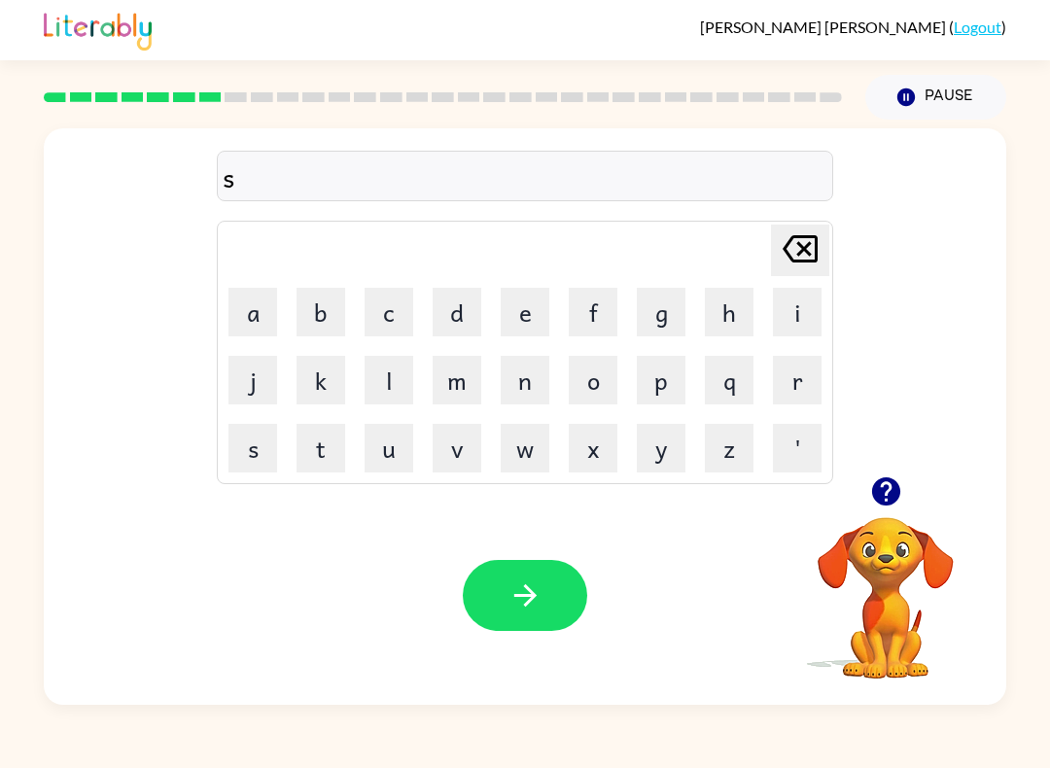
click at [330, 385] on button "k" at bounding box center [321, 380] width 49 height 49
click at [801, 303] on button "i" at bounding box center [797, 312] width 49 height 49
click at [325, 311] on button "b" at bounding box center [321, 312] width 49 height 49
click at [385, 371] on button "l" at bounding box center [389, 380] width 49 height 49
click at [554, 598] on button "button" at bounding box center [525, 595] width 124 height 71
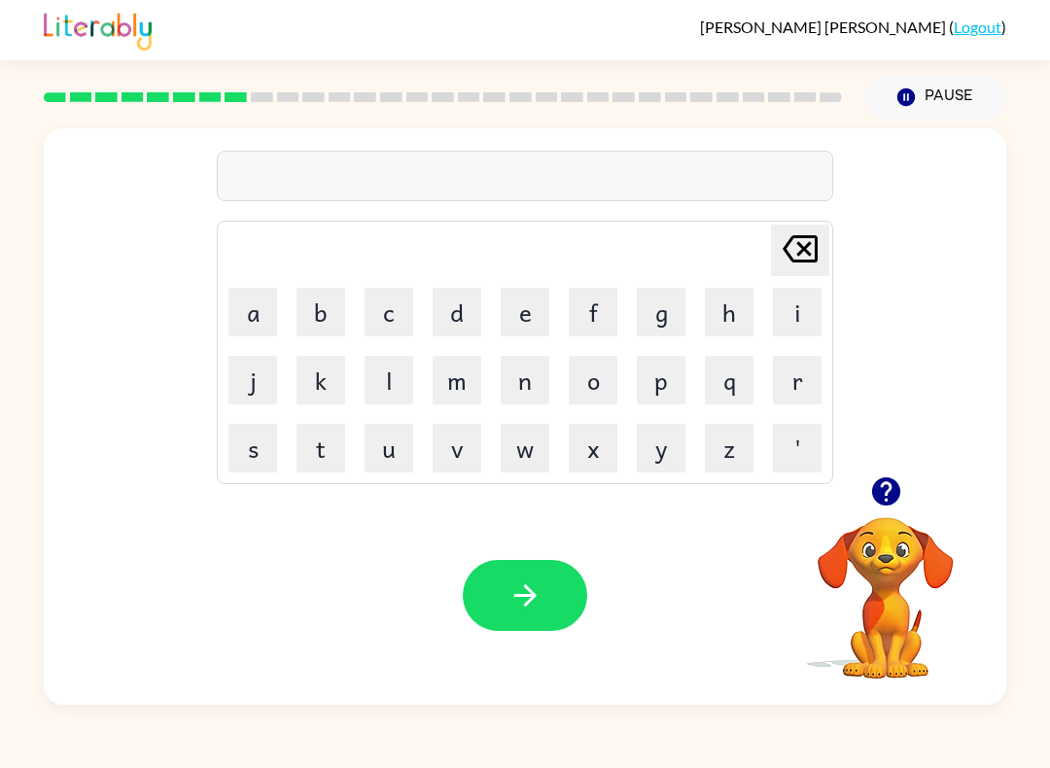
click at [801, 373] on button "r" at bounding box center [797, 380] width 49 height 49
click at [333, 451] on button "t" at bounding box center [321, 448] width 49 height 49
click at [731, 299] on button "h" at bounding box center [729, 312] width 49 height 49
click at [541, 575] on button "button" at bounding box center [525, 595] width 124 height 71
click at [882, 513] on button "button" at bounding box center [887, 492] width 50 height 50
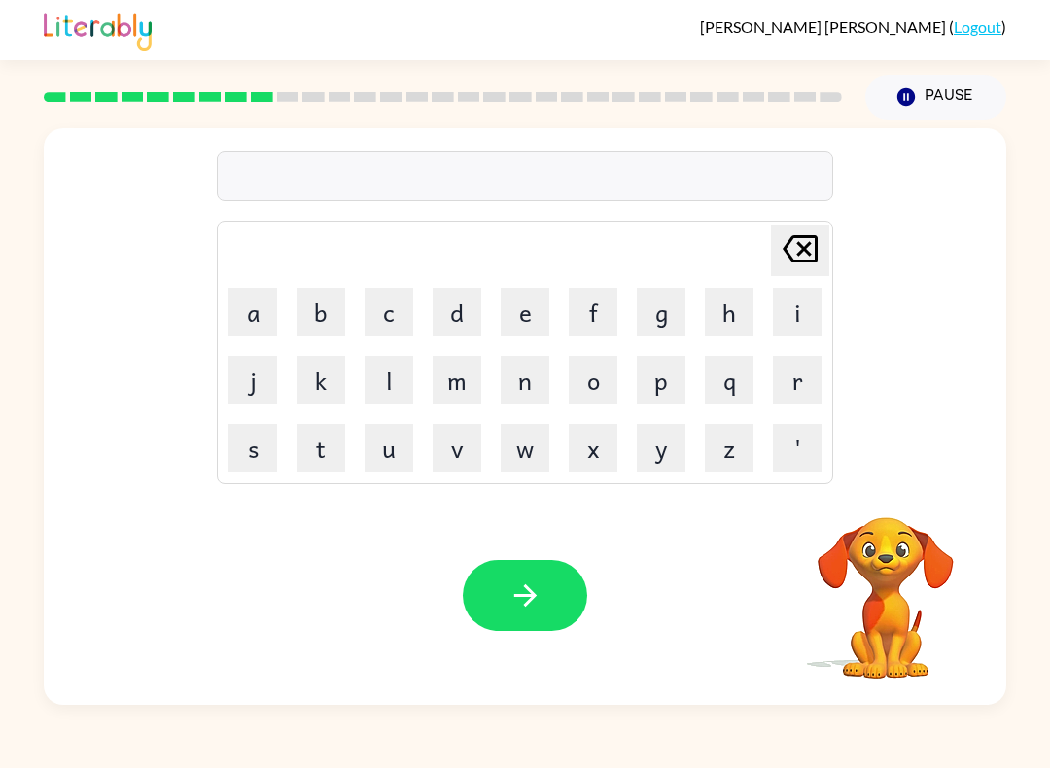
click at [882, 513] on video "Your browser must support playing .mp4 files to use Literably. Please try using…" at bounding box center [886, 584] width 195 height 195
click at [658, 372] on button "p" at bounding box center [661, 380] width 49 height 49
click at [583, 377] on button "o" at bounding box center [593, 380] width 49 height 49
click at [665, 447] on button "y" at bounding box center [661, 448] width 49 height 49
click at [531, 374] on button "n" at bounding box center [525, 380] width 49 height 49
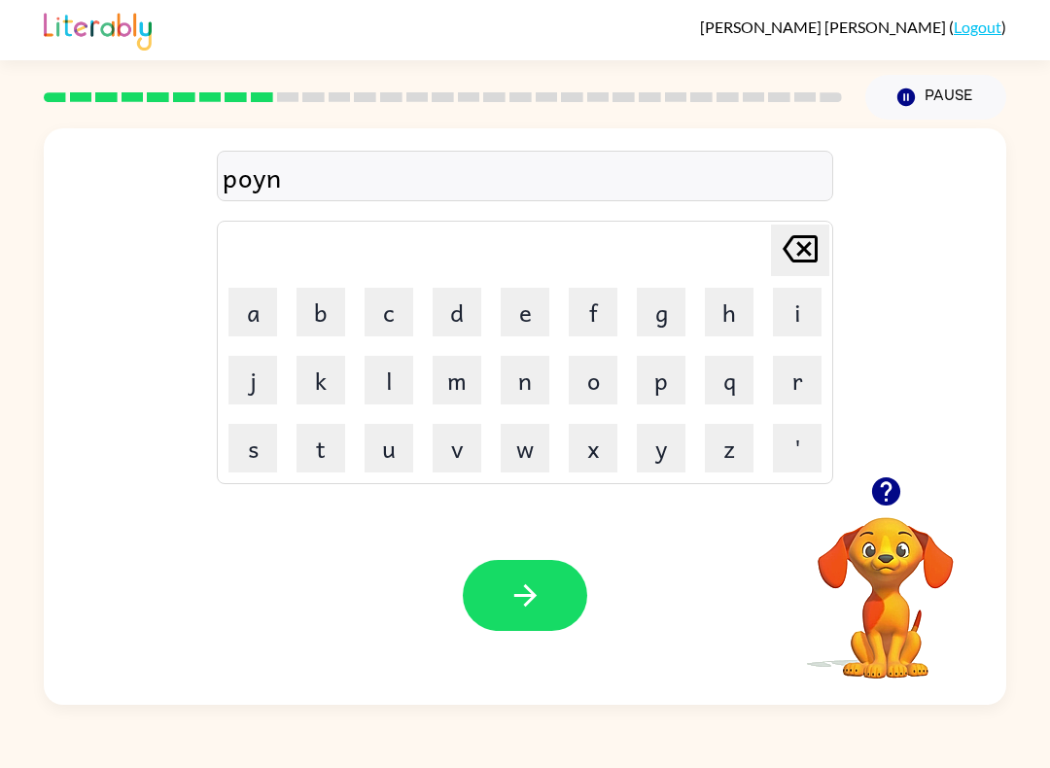
click at [324, 446] on button "t" at bounding box center [321, 448] width 49 height 49
click at [544, 603] on button "button" at bounding box center [525, 595] width 124 height 71
click at [600, 390] on button "o" at bounding box center [593, 380] width 49 height 49
click at [545, 378] on button "n" at bounding box center [525, 380] width 49 height 49
click at [813, 246] on icon "Delete Delete last character input" at bounding box center [800, 249] width 47 height 47
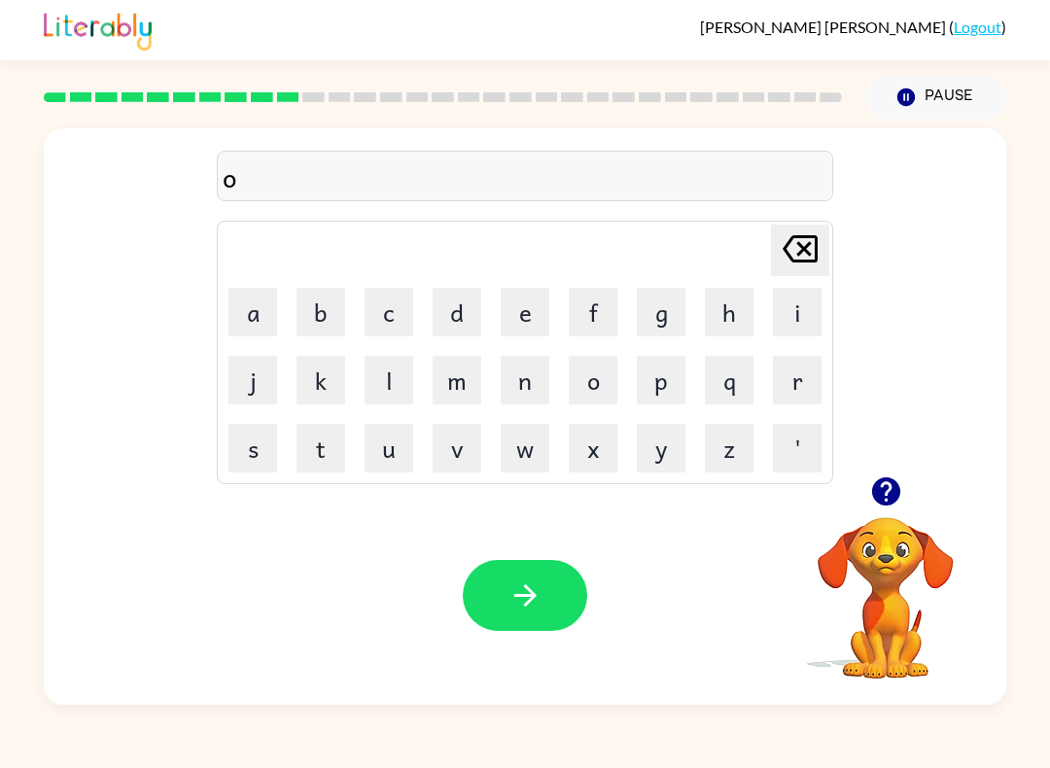
click at [605, 328] on button "f" at bounding box center [593, 312] width 49 height 49
click at [589, 373] on button "o" at bounding box center [593, 380] width 49 height 49
click at [807, 254] on icon at bounding box center [800, 248] width 35 height 27
click at [806, 245] on icon "Delete Delete last character input" at bounding box center [800, 249] width 47 height 47
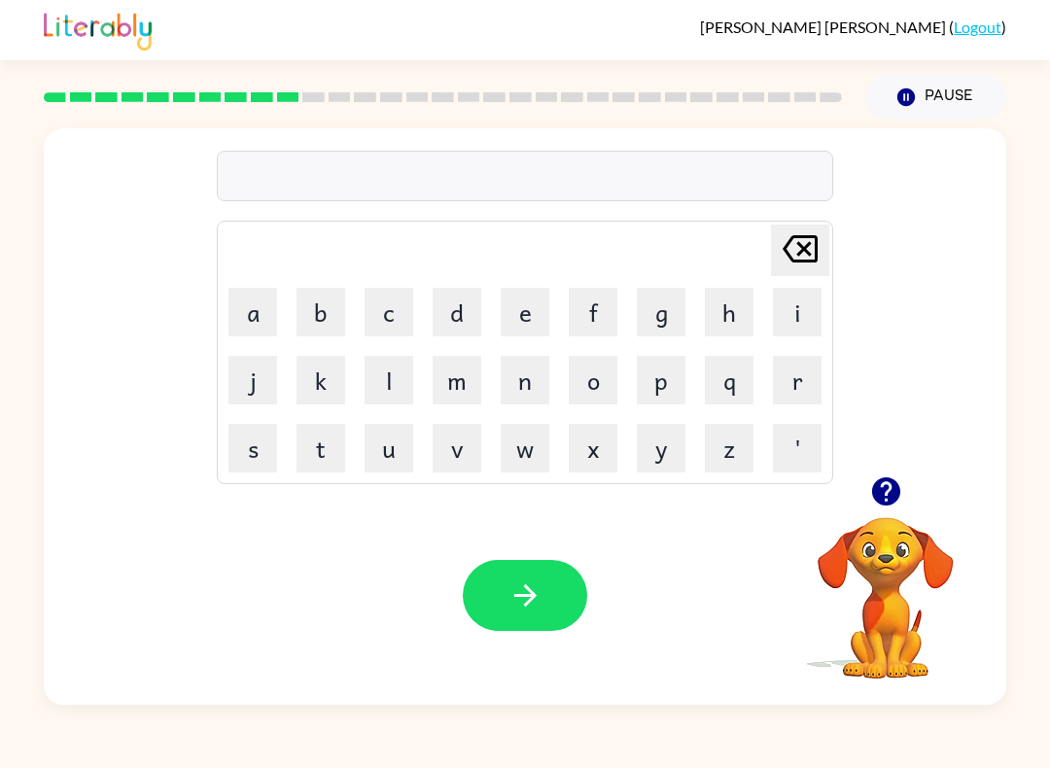
click at [597, 304] on button "f" at bounding box center [593, 312] width 49 height 49
click at [594, 378] on button "o" at bounding box center [593, 380] width 49 height 49
click at [459, 298] on button "d" at bounding box center [457, 312] width 49 height 49
click at [519, 599] on icon "button" at bounding box center [526, 596] width 34 height 34
click at [471, 441] on button "v" at bounding box center [457, 448] width 49 height 49
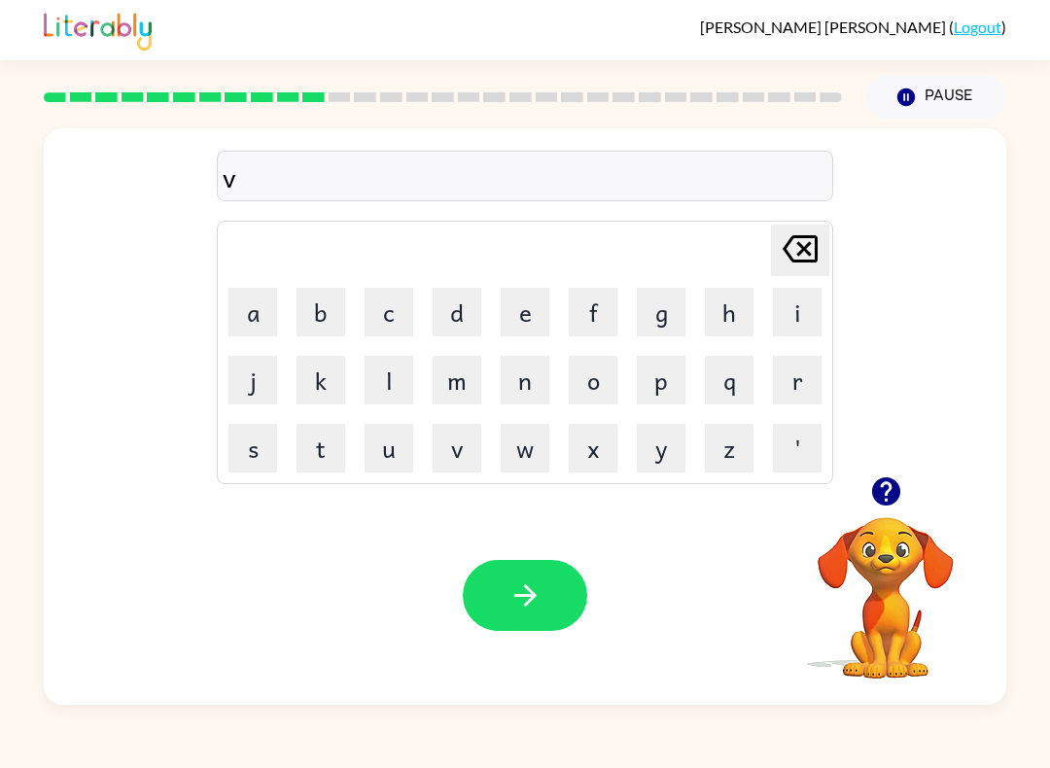
click at [607, 363] on button "o" at bounding box center [593, 380] width 49 height 49
click at [328, 441] on button "t" at bounding box center [321, 448] width 49 height 49
click at [528, 304] on button "e" at bounding box center [525, 312] width 49 height 49
click at [552, 606] on button "button" at bounding box center [525, 595] width 124 height 71
click at [451, 378] on button "m" at bounding box center [457, 380] width 49 height 49
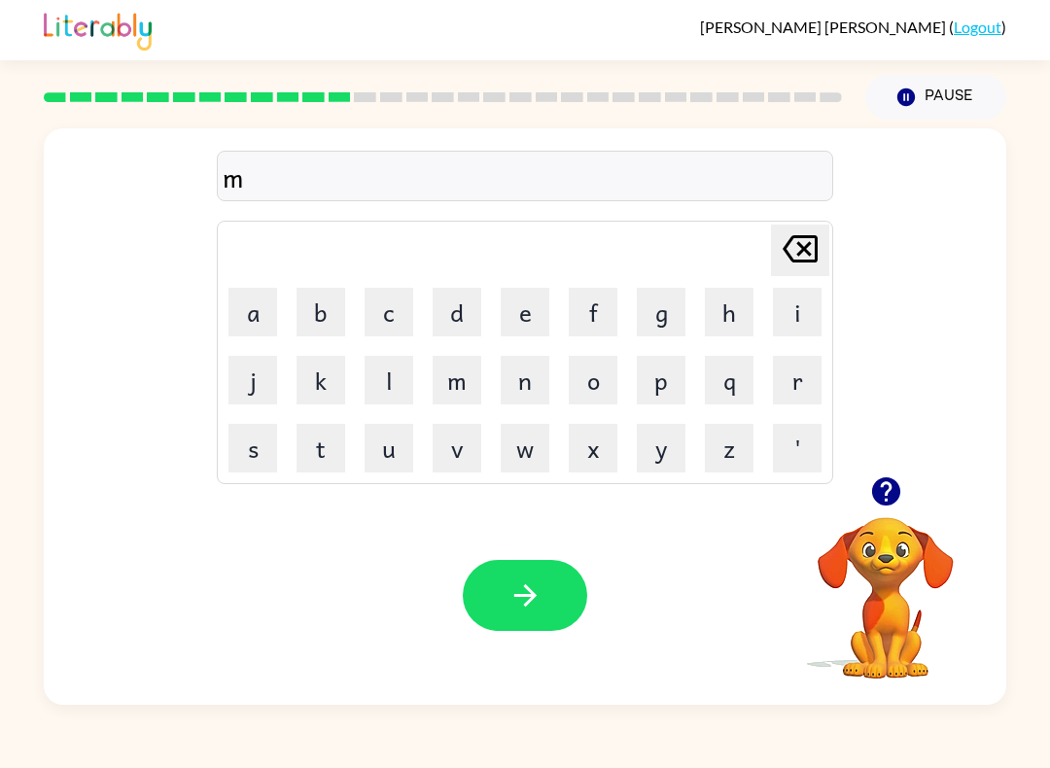
click at [399, 434] on button "u" at bounding box center [389, 448] width 49 height 49
click at [243, 441] on button "s" at bounding box center [253, 448] width 49 height 49
click at [327, 452] on button "t" at bounding box center [321, 448] width 49 height 49
click at [255, 302] on button "a" at bounding box center [253, 312] width 49 height 49
click at [306, 369] on button "k" at bounding box center [321, 380] width 49 height 49
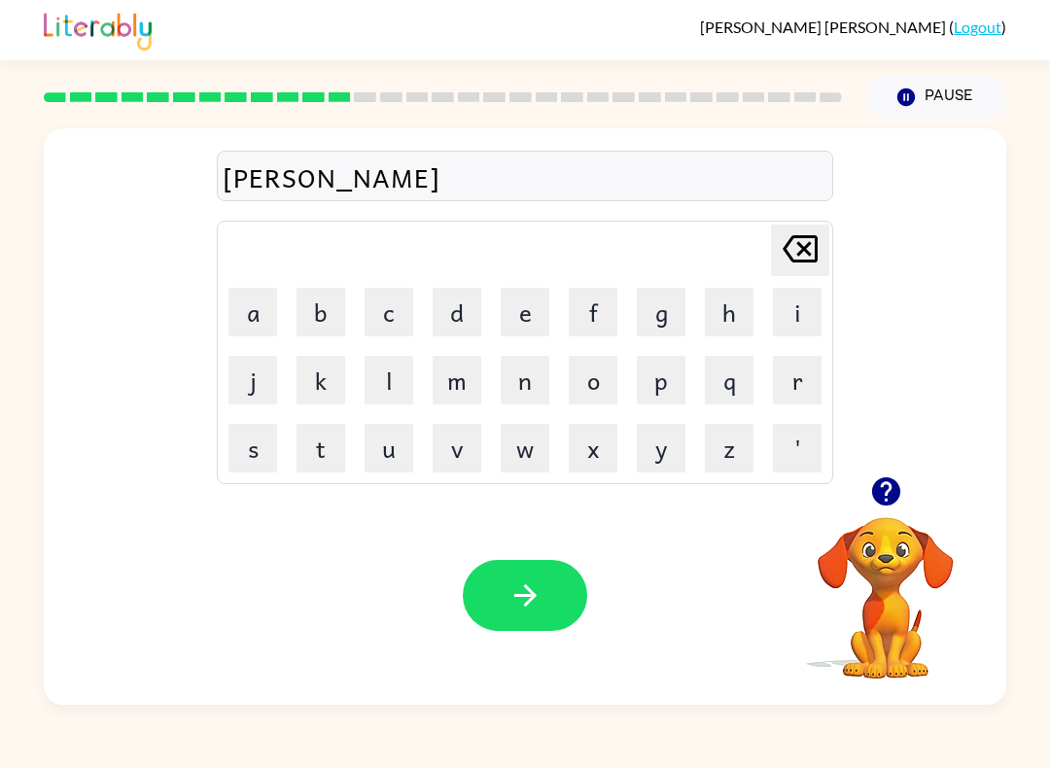
click at [555, 550] on div "Your browser must support playing .mp4 files to use Literably. Please try using…" at bounding box center [525, 595] width 963 height 219
click at [559, 596] on button "button" at bounding box center [525, 595] width 124 height 71
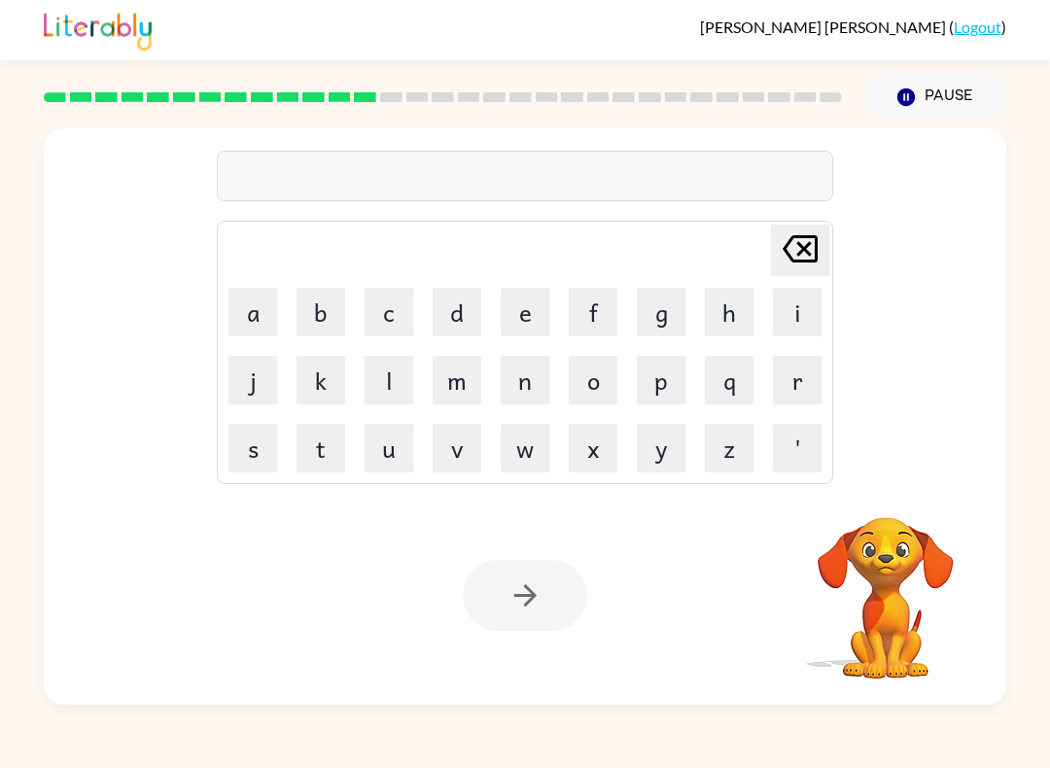
click at [322, 389] on button "k" at bounding box center [321, 380] width 49 height 49
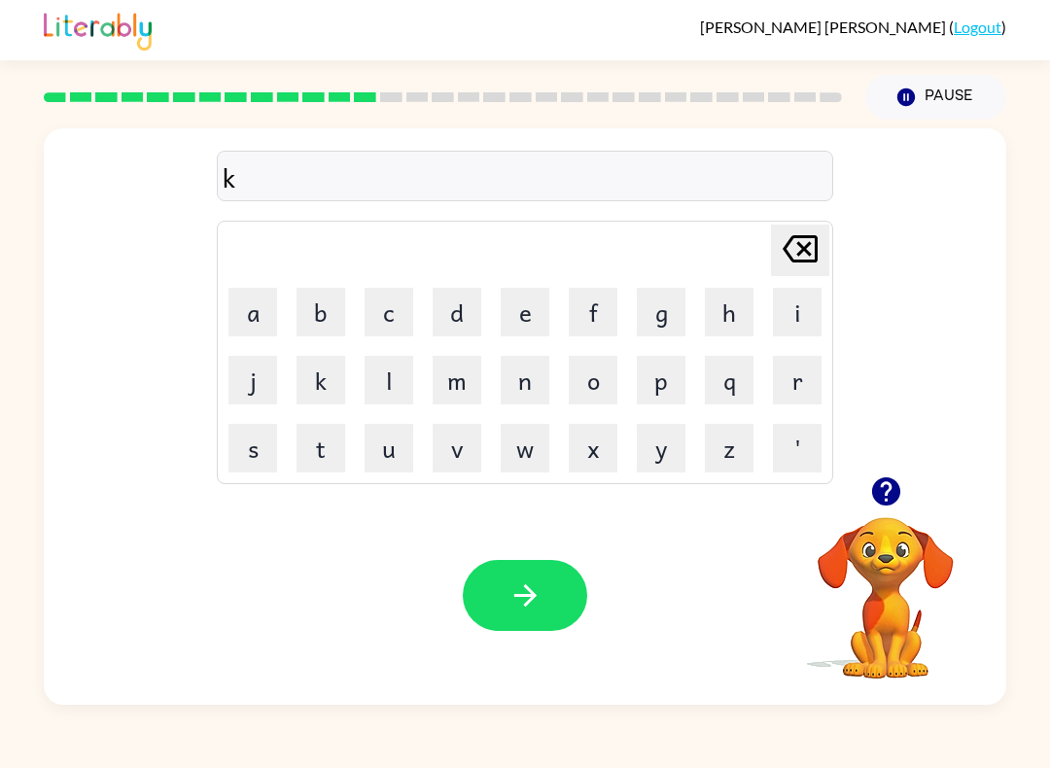
click at [411, 384] on button "l" at bounding box center [389, 380] width 49 height 49
click at [810, 304] on button "i" at bounding box center [797, 312] width 49 height 49
click at [475, 308] on button "d" at bounding box center [457, 312] width 49 height 49
click at [543, 614] on button "button" at bounding box center [525, 595] width 124 height 71
click at [461, 306] on button "d" at bounding box center [457, 312] width 49 height 49
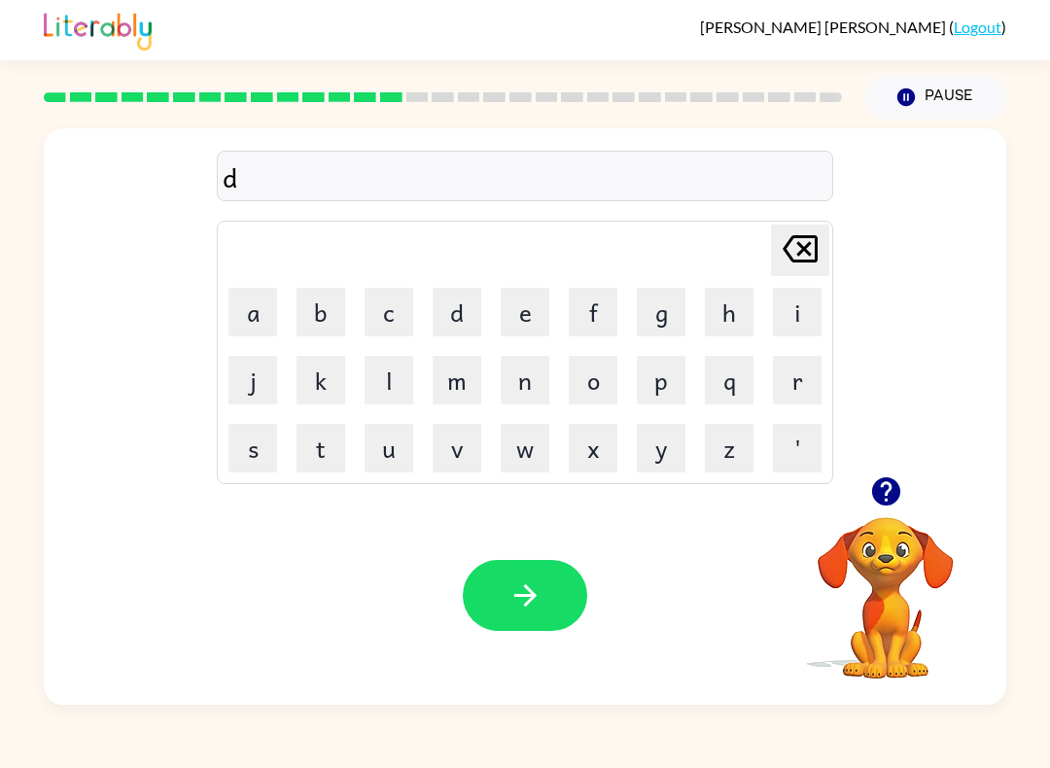
click at [377, 376] on button "l" at bounding box center [389, 380] width 49 height 49
click at [254, 302] on button "a" at bounding box center [253, 312] width 49 height 49
click at [657, 460] on button "y" at bounding box center [661, 448] width 49 height 49
click at [556, 595] on button "button" at bounding box center [525, 595] width 124 height 71
click at [316, 373] on button "k" at bounding box center [321, 380] width 49 height 49
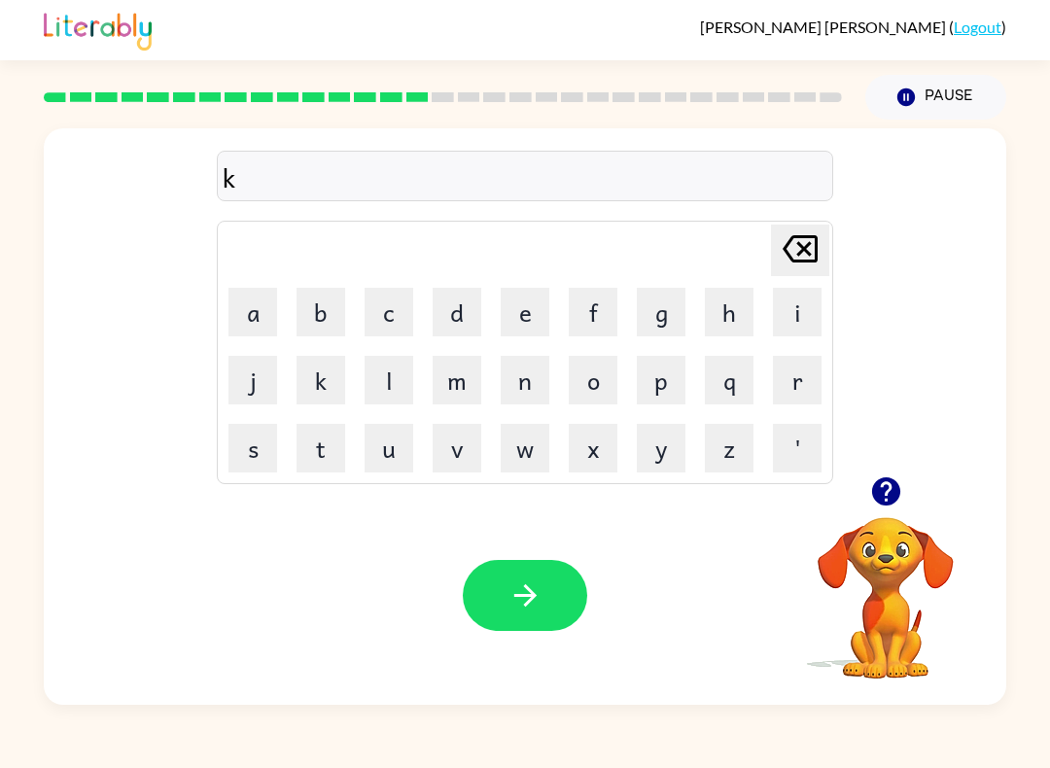
click at [403, 466] on button "u" at bounding box center [389, 448] width 49 height 49
click at [257, 299] on button "a" at bounding box center [253, 312] width 49 height 49
click at [466, 304] on button "d" at bounding box center [457, 312] width 49 height 49
click at [561, 601] on button "button" at bounding box center [525, 595] width 124 height 71
click at [729, 452] on button "z" at bounding box center [729, 448] width 49 height 49
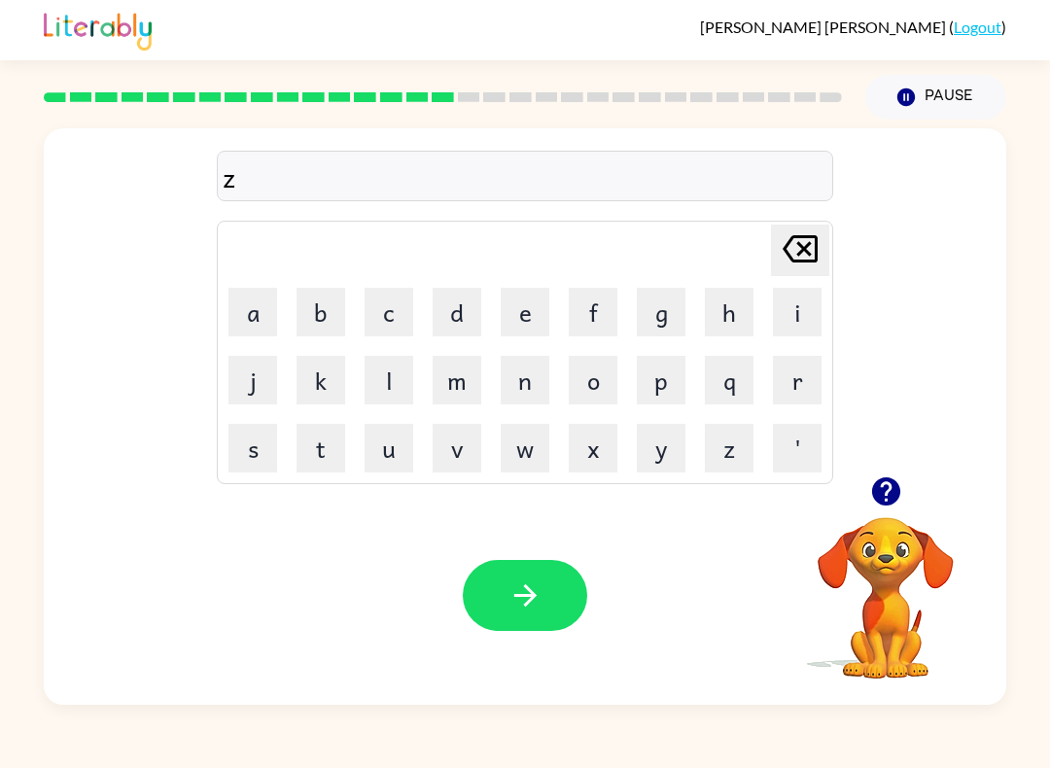
click at [680, 384] on button "p" at bounding box center [661, 380] width 49 height 49
click at [814, 302] on button "i" at bounding box center [797, 312] width 49 height 49
click at [803, 249] on icon at bounding box center [800, 248] width 35 height 27
click at [803, 327] on button "i" at bounding box center [797, 312] width 49 height 49
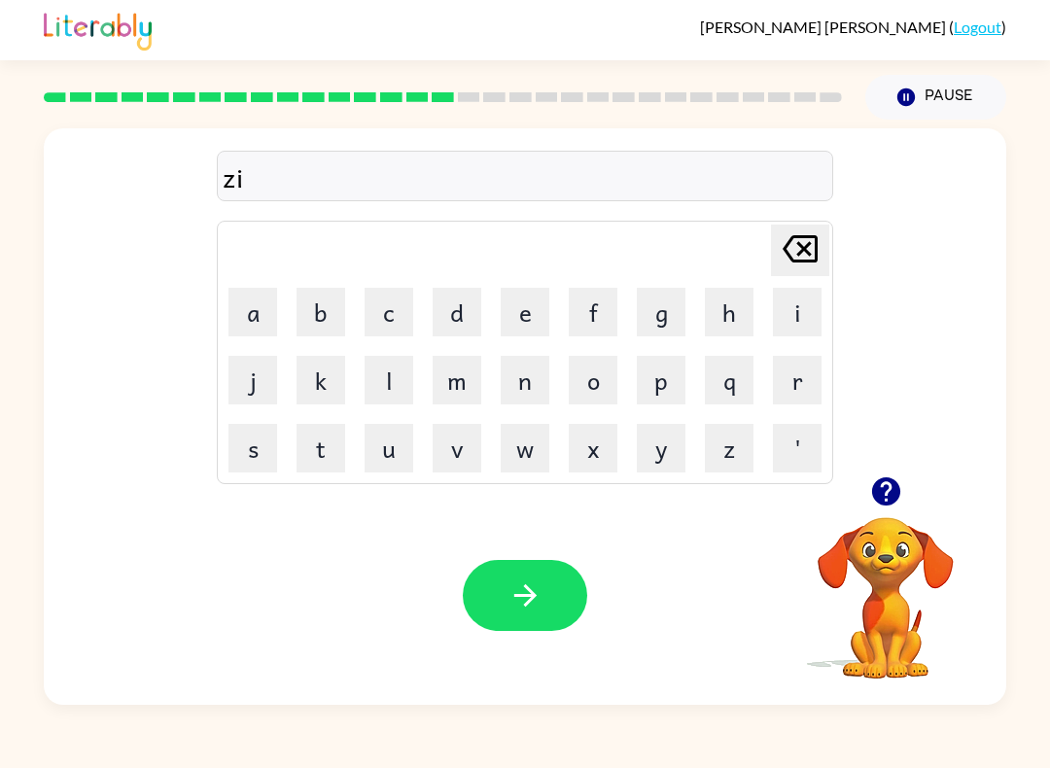
click at [662, 372] on button "p" at bounding box center [661, 380] width 49 height 49
click at [539, 611] on icon "button" at bounding box center [526, 596] width 34 height 34
click at [258, 388] on button "j" at bounding box center [253, 380] width 49 height 49
click at [595, 392] on button "o" at bounding box center [593, 380] width 49 height 49
click at [668, 381] on button "p" at bounding box center [661, 380] width 49 height 49
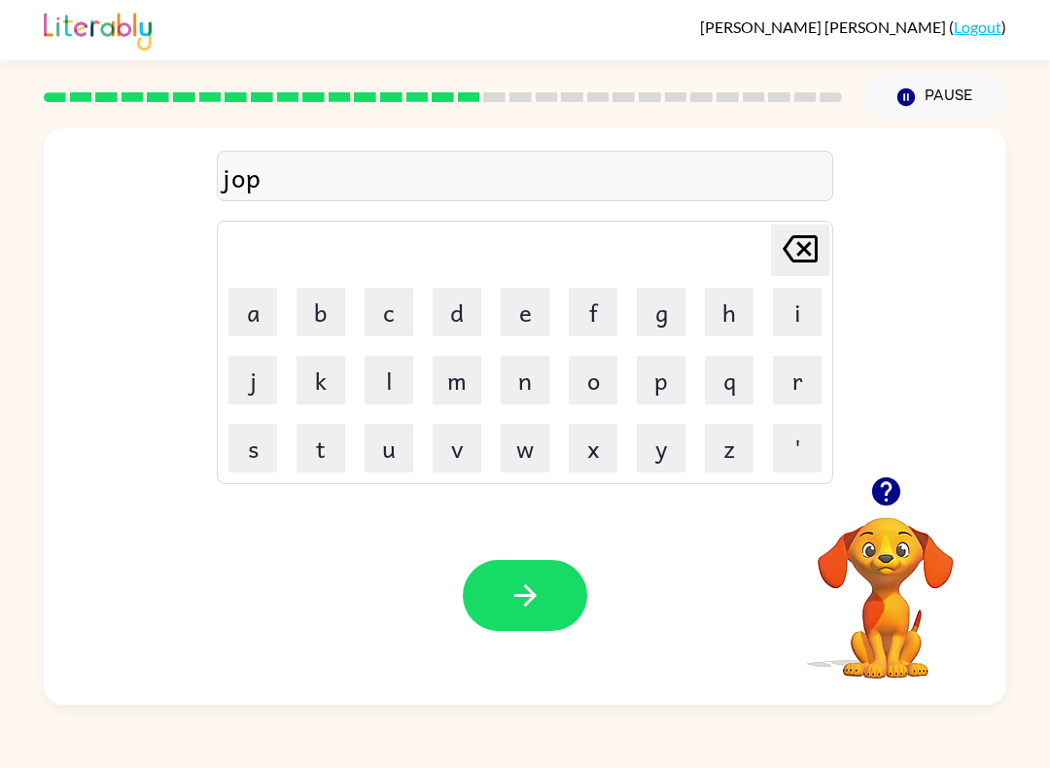
click at [801, 299] on button "i" at bounding box center [797, 312] width 49 height 49
click at [951, 93] on button "Pause Pause" at bounding box center [936, 97] width 141 height 45
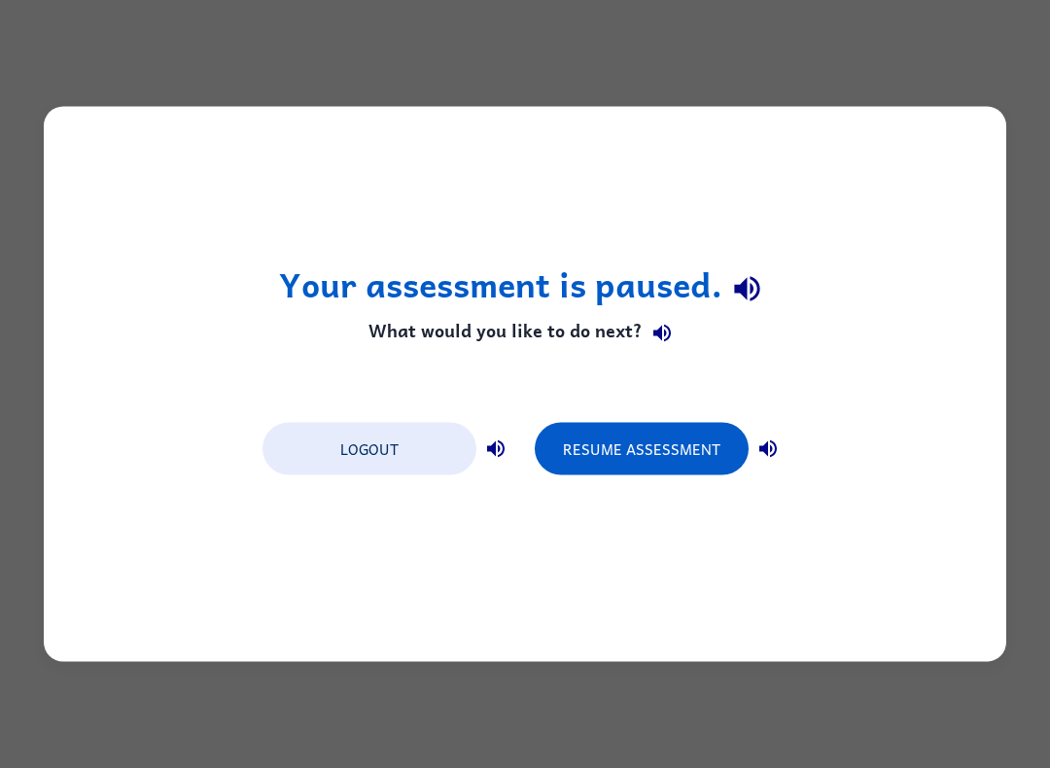
click at [406, 462] on button "Logout" at bounding box center [370, 449] width 214 height 53
